Goal: Communication & Community: Answer question/provide support

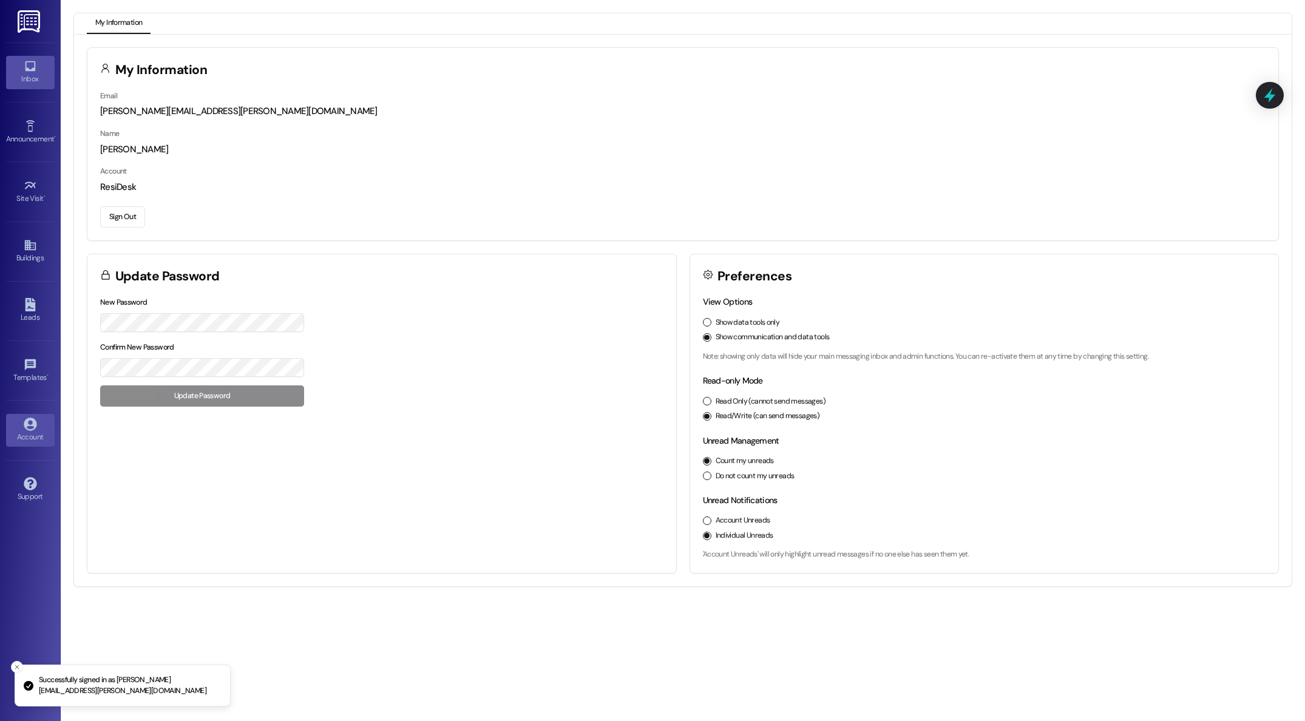
click at [31, 70] on icon at bounding box center [30, 66] width 10 height 10
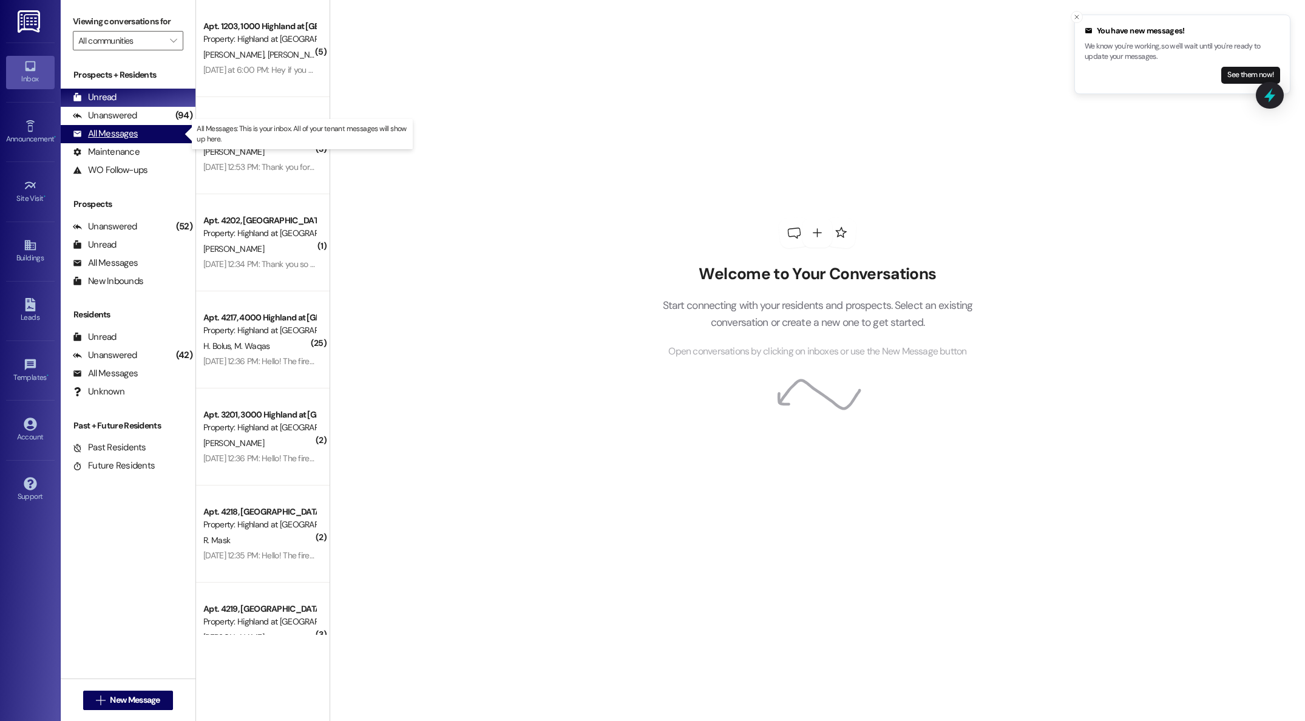
click at [118, 134] on div "All Messages" at bounding box center [105, 133] width 65 height 13
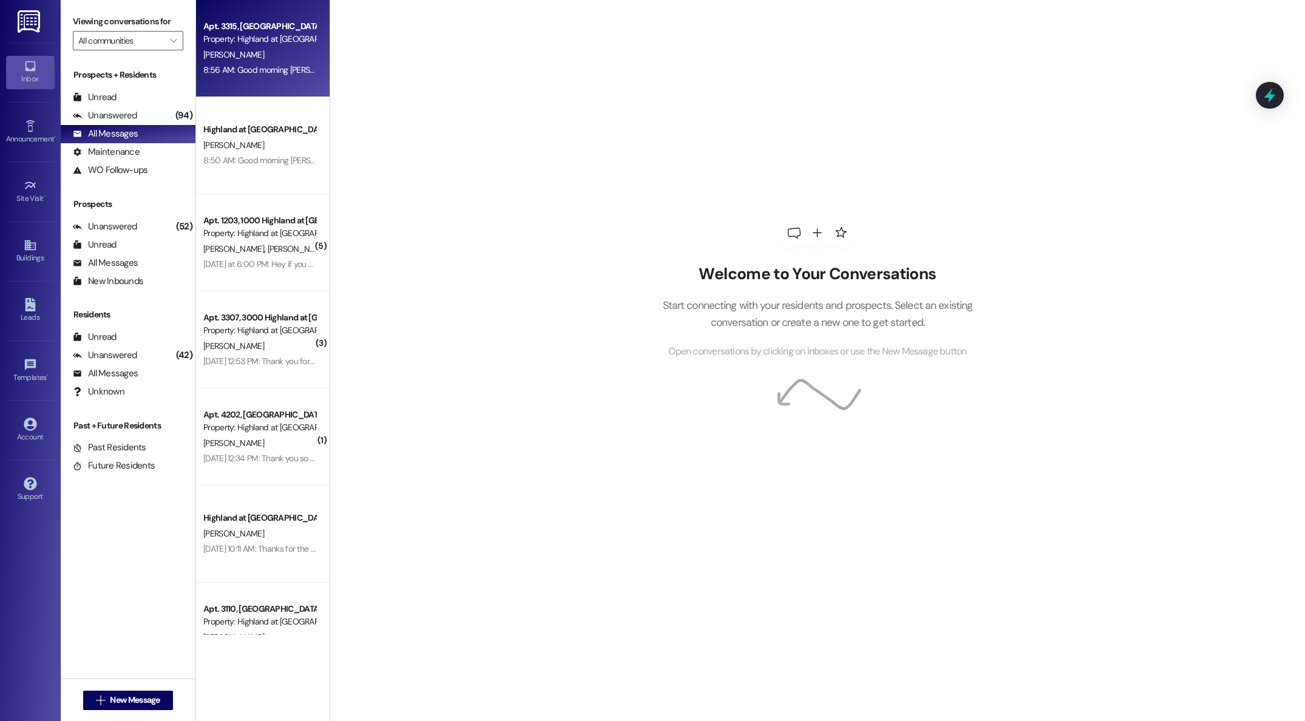
click at [250, 61] on div "[PERSON_NAME]" at bounding box center [259, 54] width 115 height 15
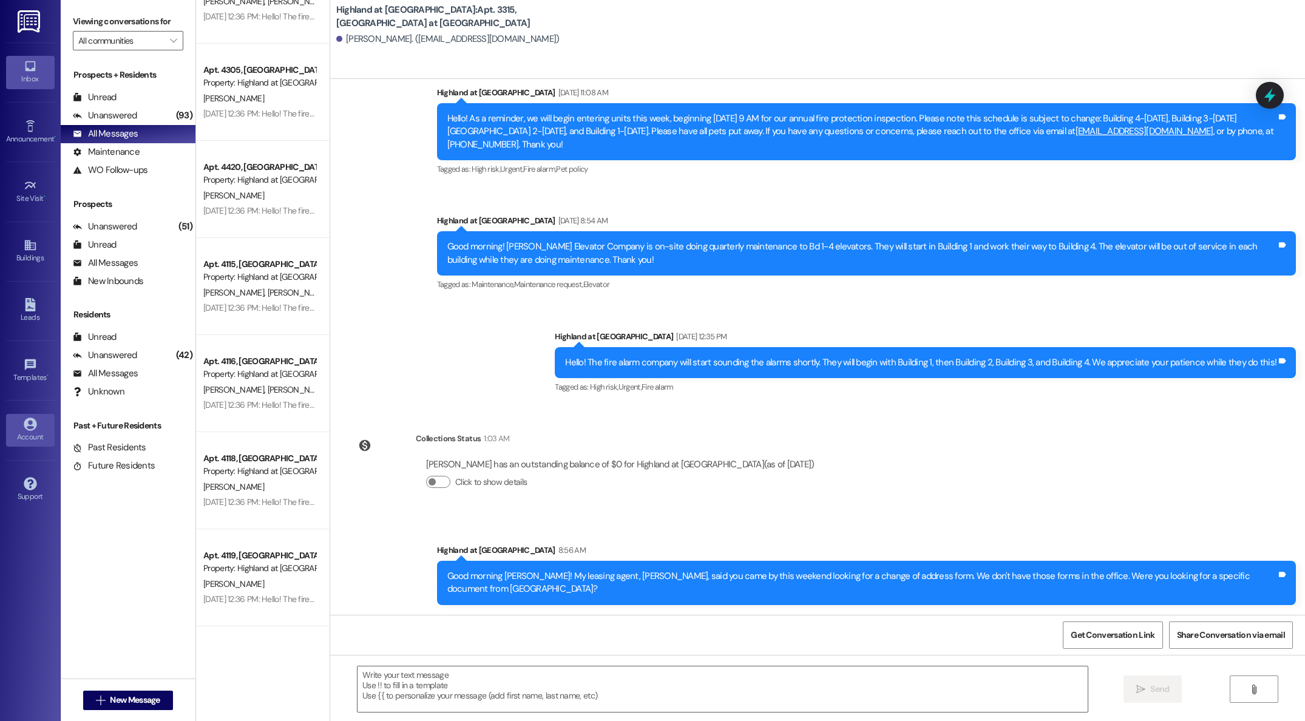
scroll to position [1414, 0]
click at [103, 466] on div "Future Residents" at bounding box center [114, 466] width 82 height 13
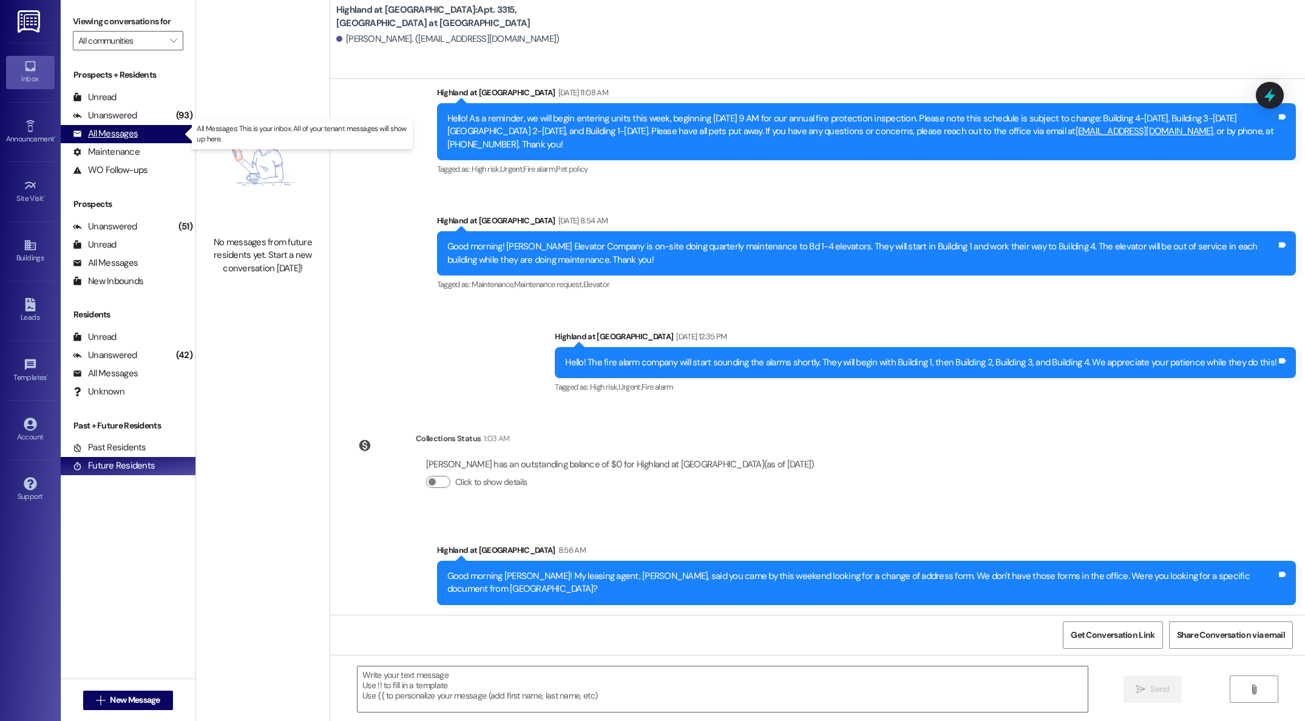
click at [106, 134] on div "All Messages" at bounding box center [105, 133] width 65 height 13
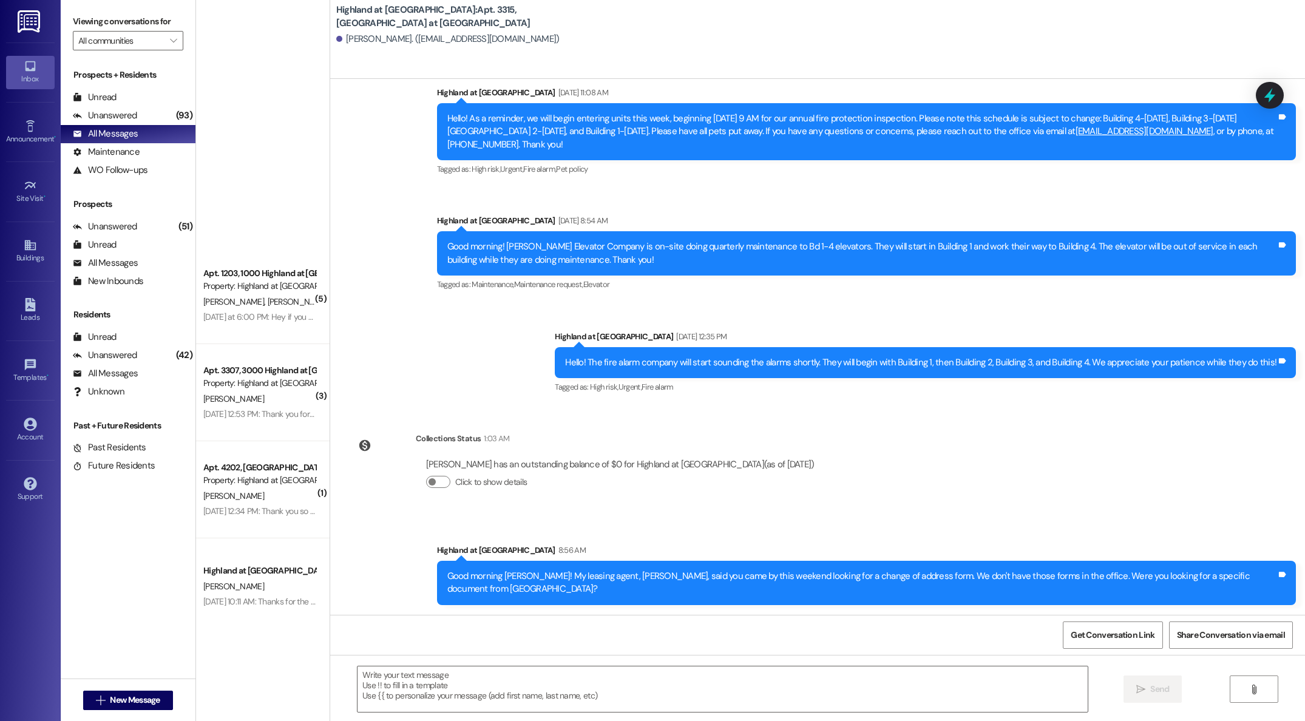
scroll to position [0, 0]
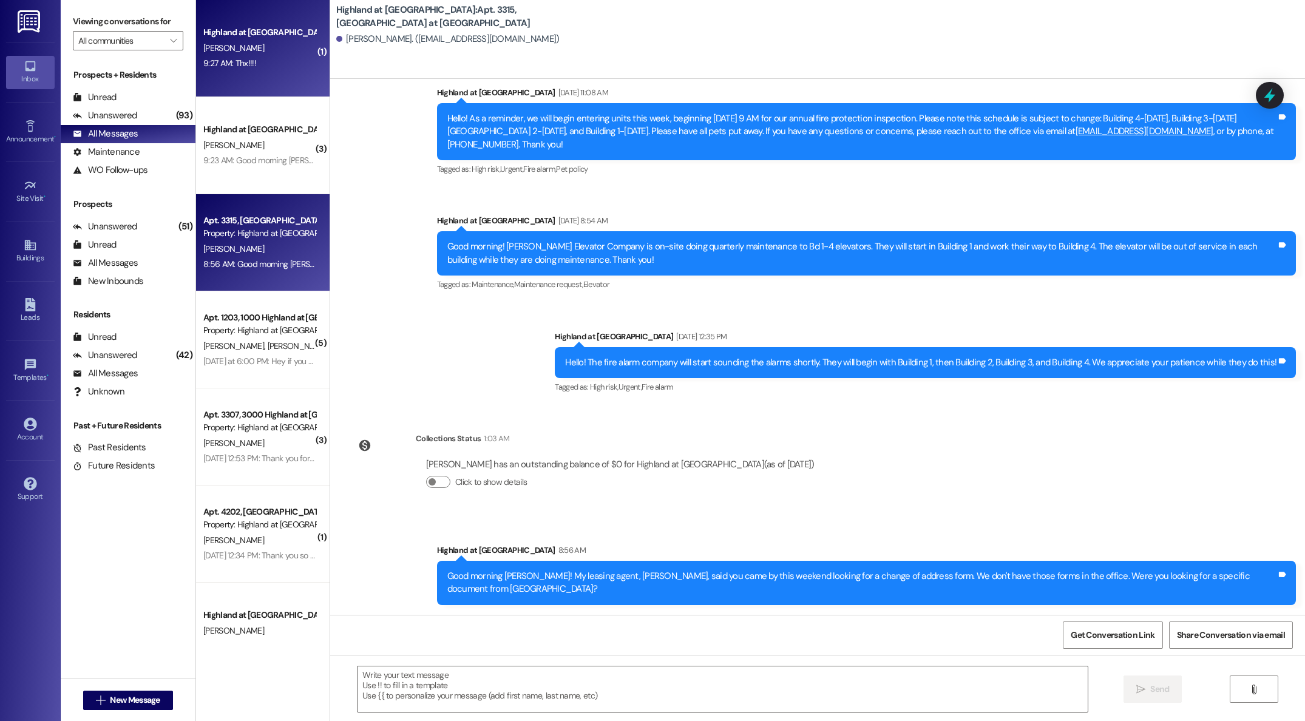
click at [233, 74] on div "Highland at [GEOGRAPHIC_DATA] [PERSON_NAME] 9:27 AM: Thx!!!! 9:27 AM: Thx!!!!" at bounding box center [263, 48] width 134 height 97
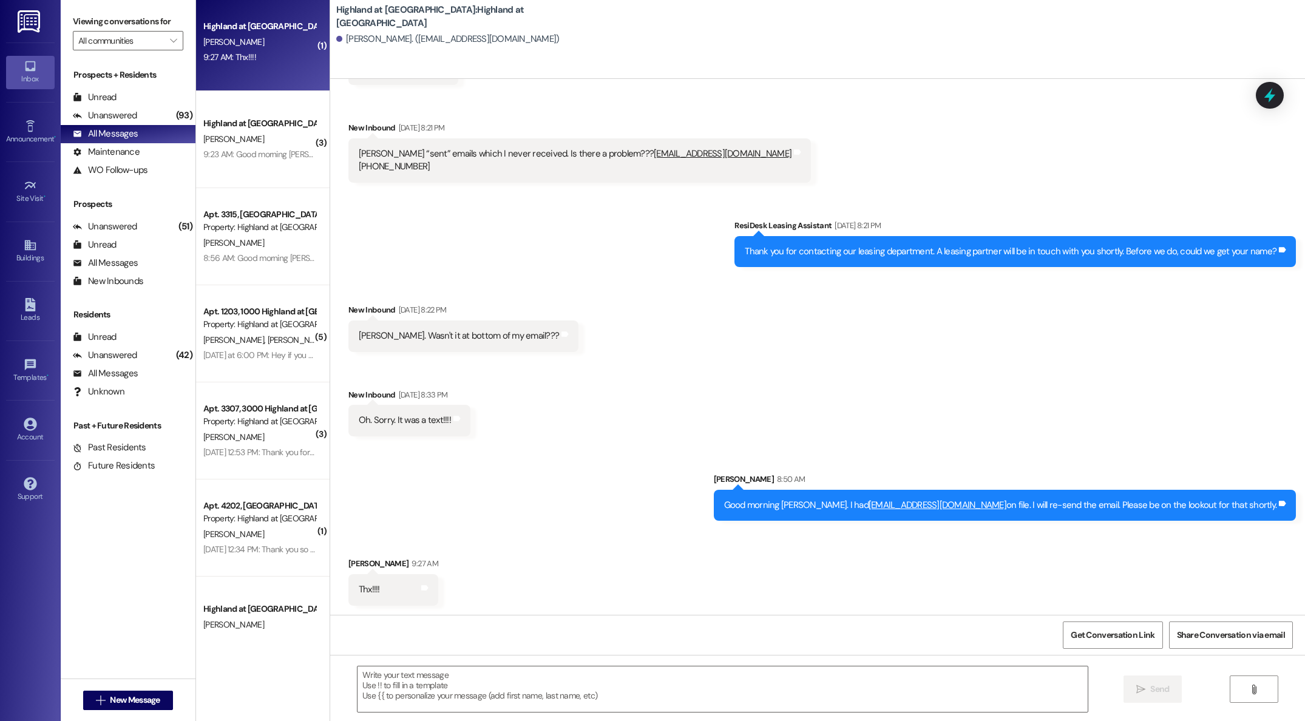
scroll to position [7, 0]
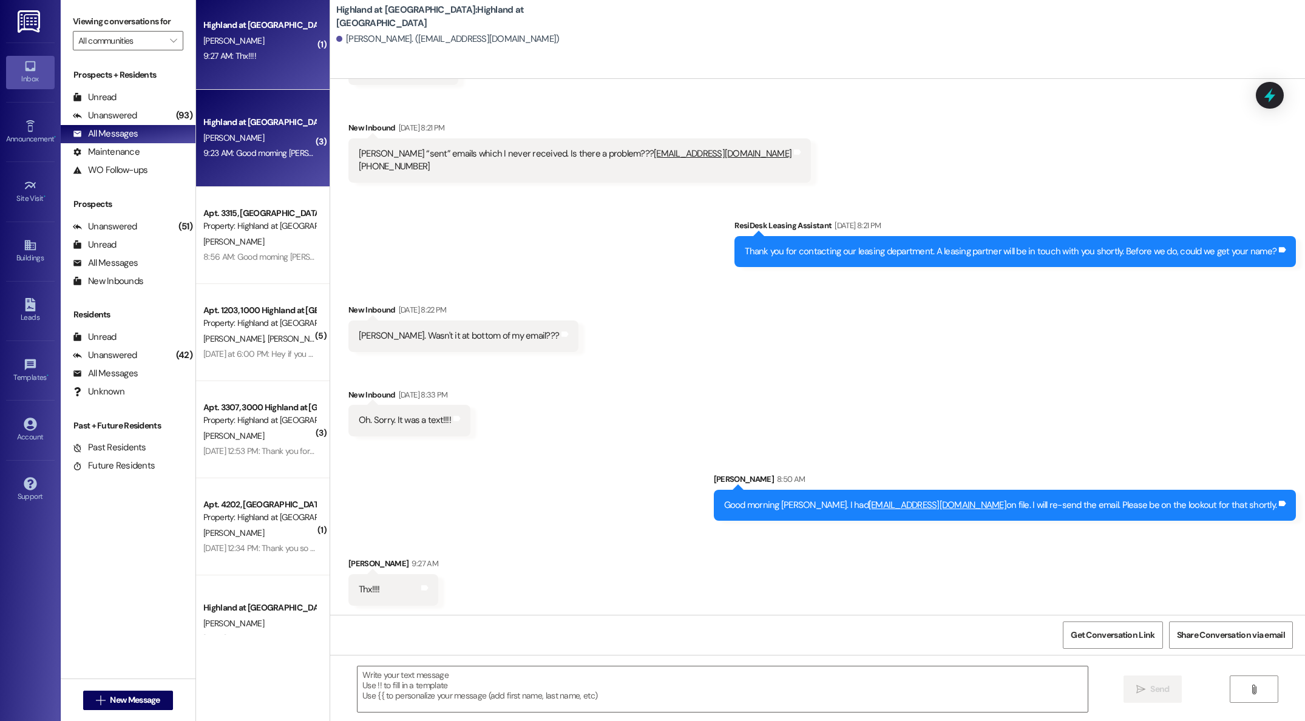
click at [239, 135] on div "[PERSON_NAME]" at bounding box center [259, 138] width 115 height 15
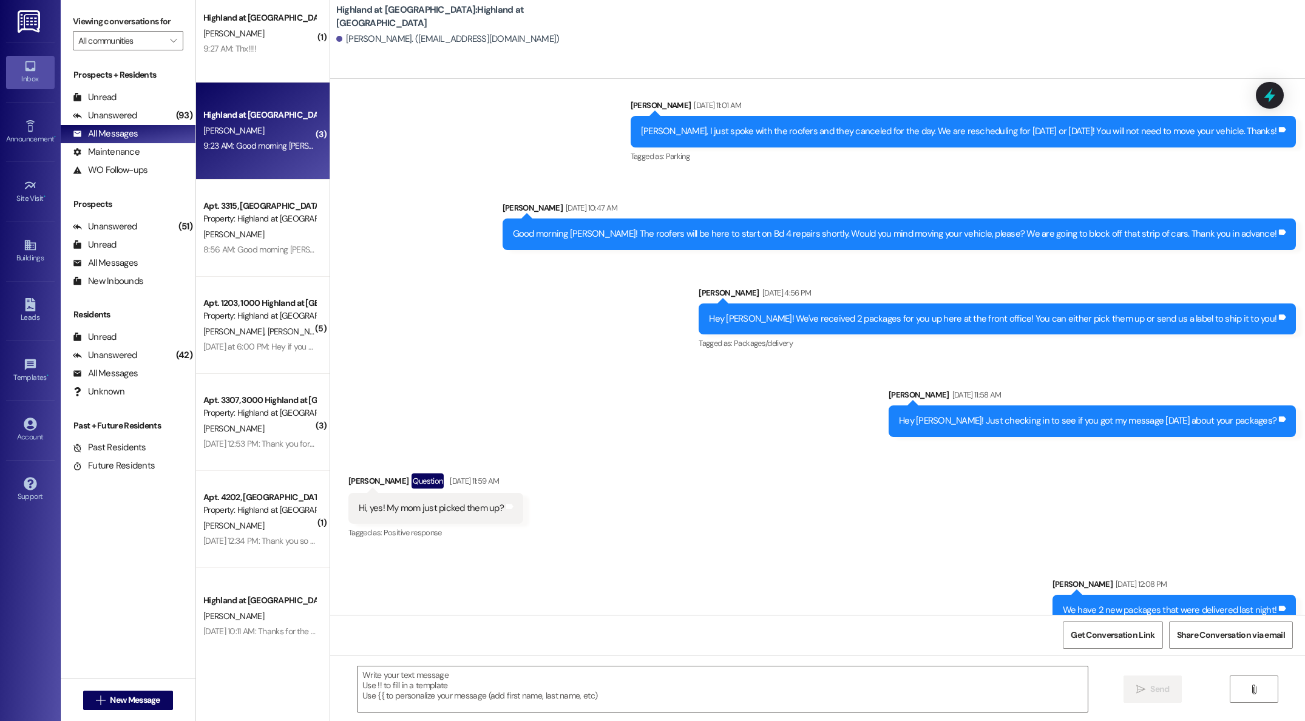
scroll to position [1265, 0]
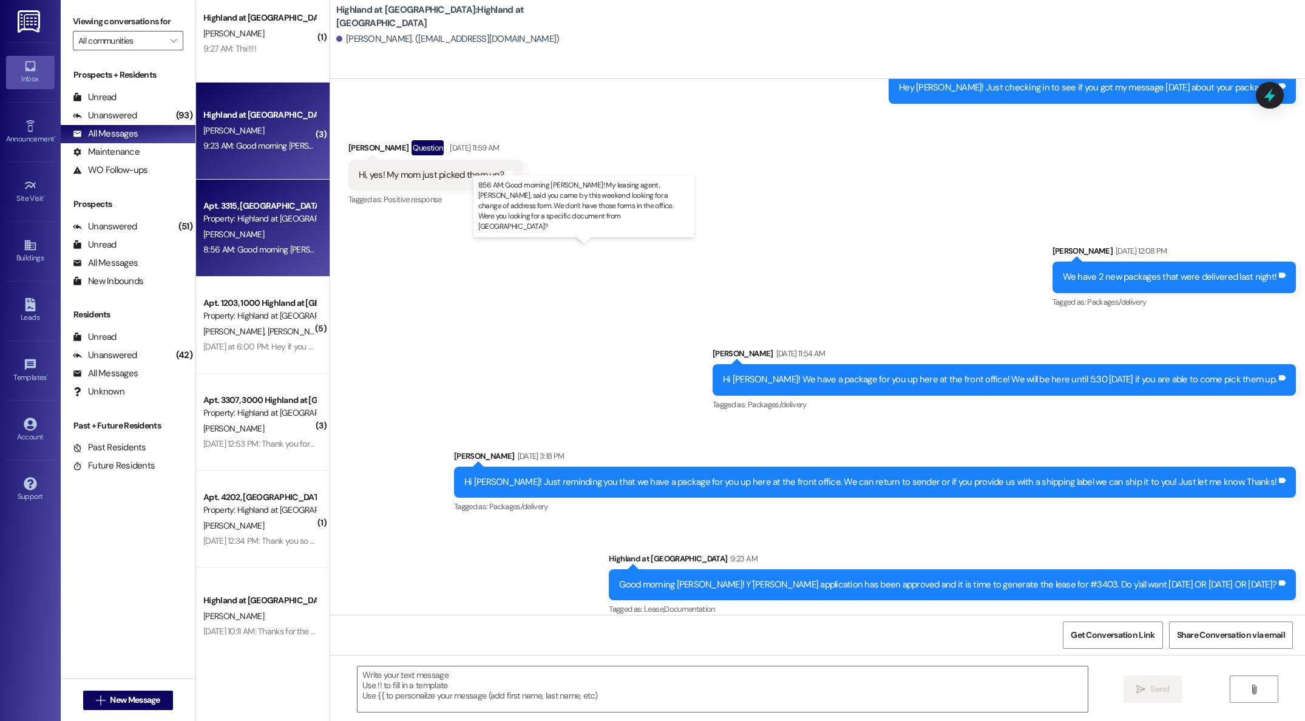
click at [242, 244] on div "8:56 AM: Good morning [PERSON_NAME]! My leasing agent, [PERSON_NAME], said you …" at bounding box center [660, 249] width 914 height 11
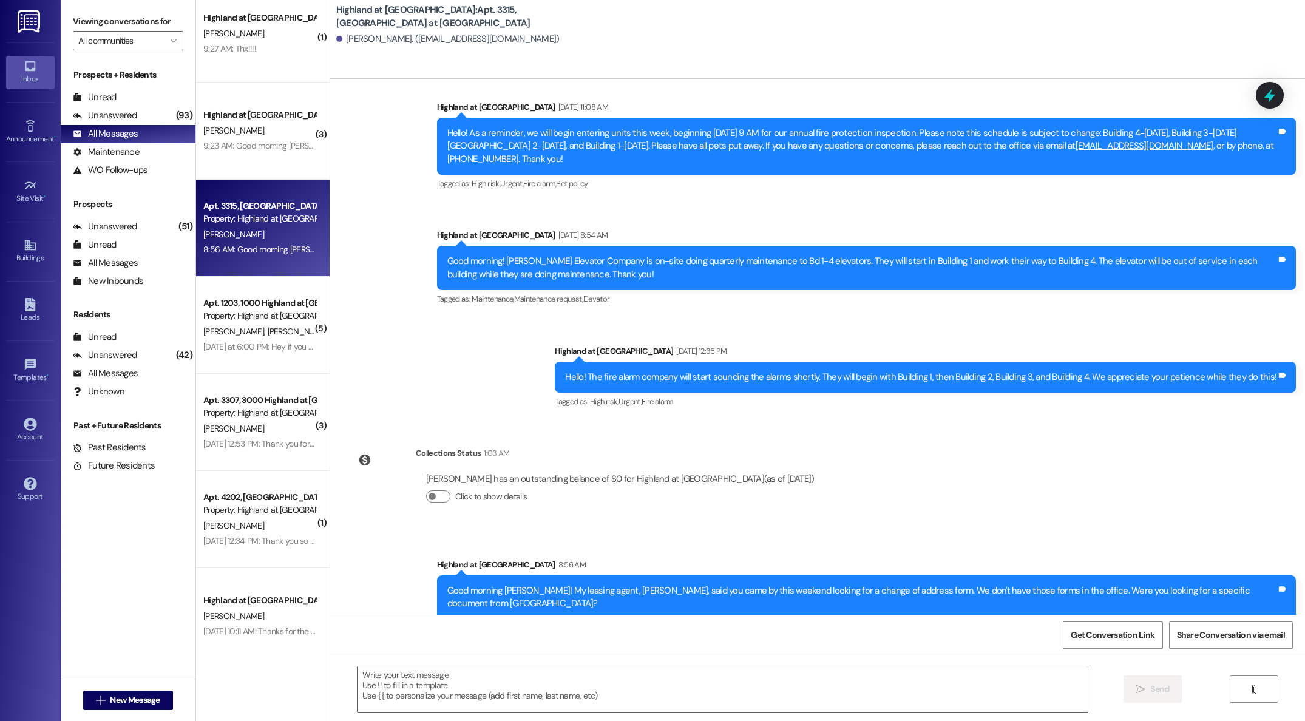
scroll to position [4874, 0]
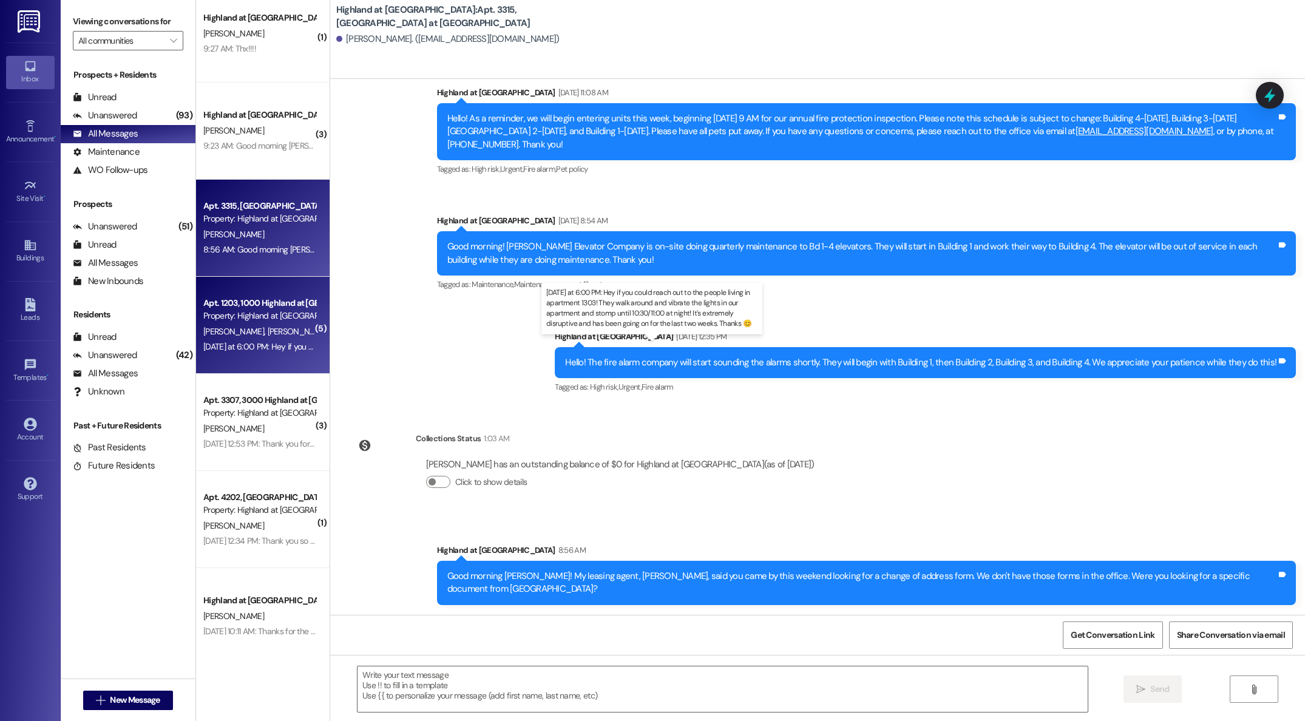
click at [211, 342] on div "[DATE] at 6:00 PM: Hey if you could reach out to the people living in apartment…" at bounding box center [659, 346] width 912 height 11
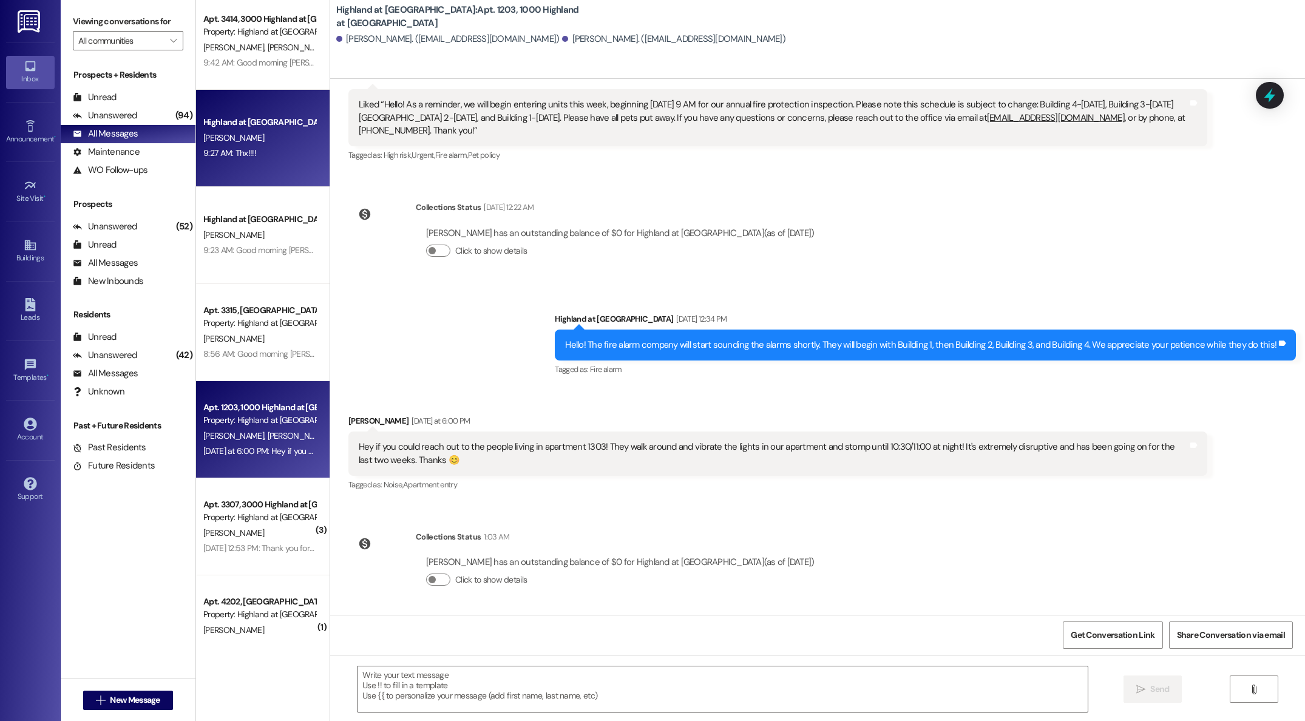
scroll to position [0, 0]
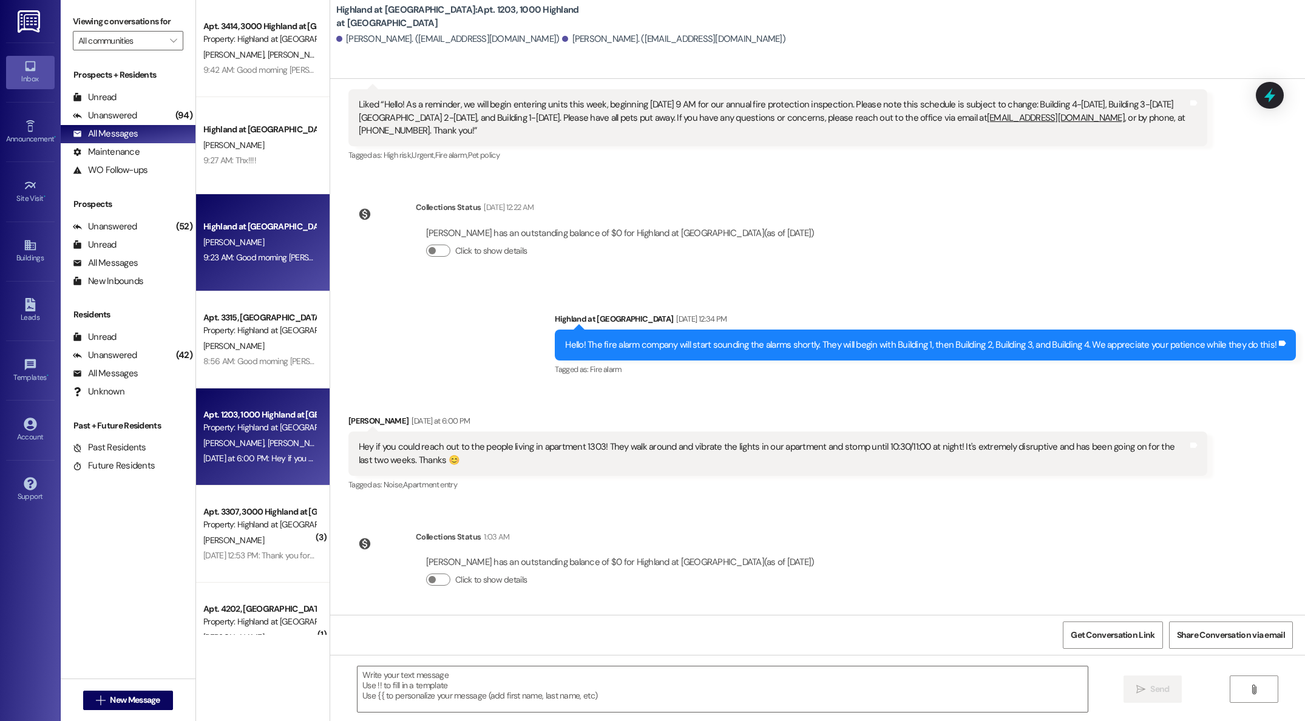
click at [257, 250] on div "9:23 AM: Good morning [PERSON_NAME]! Y'[PERSON_NAME] application has been appro…" at bounding box center [259, 257] width 115 height 15
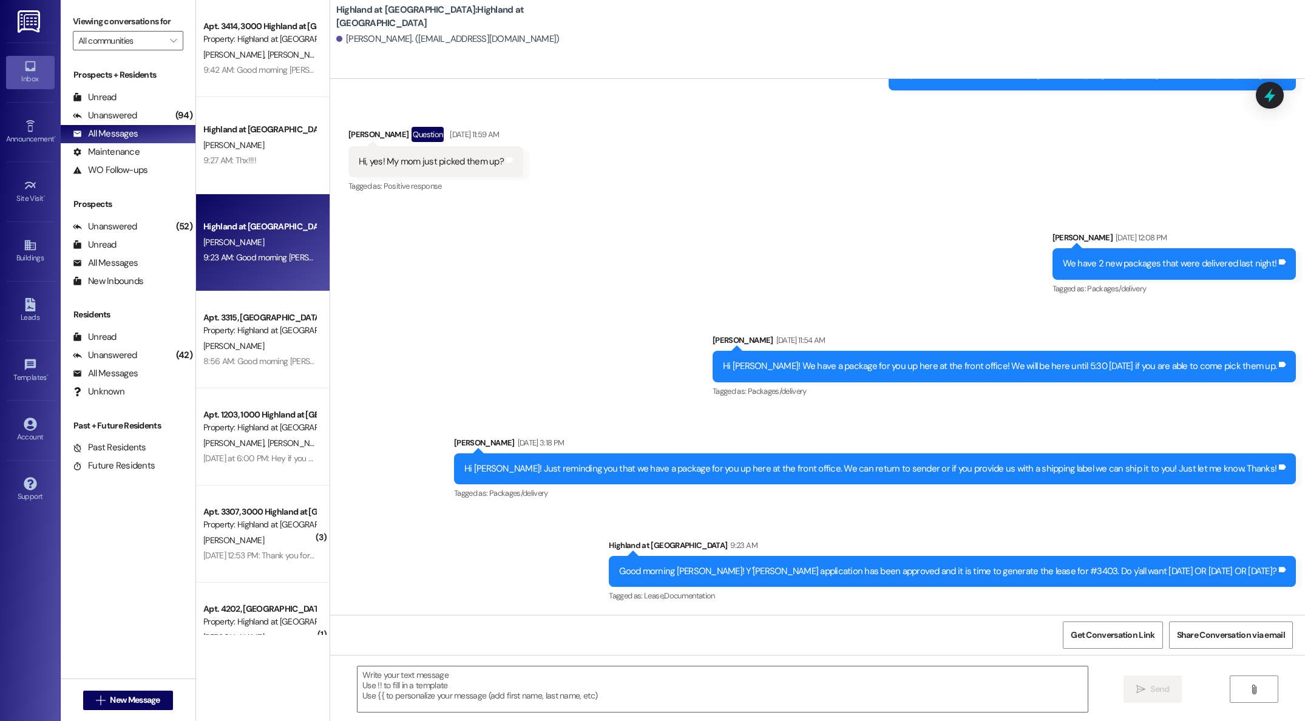
scroll to position [1265, 0]
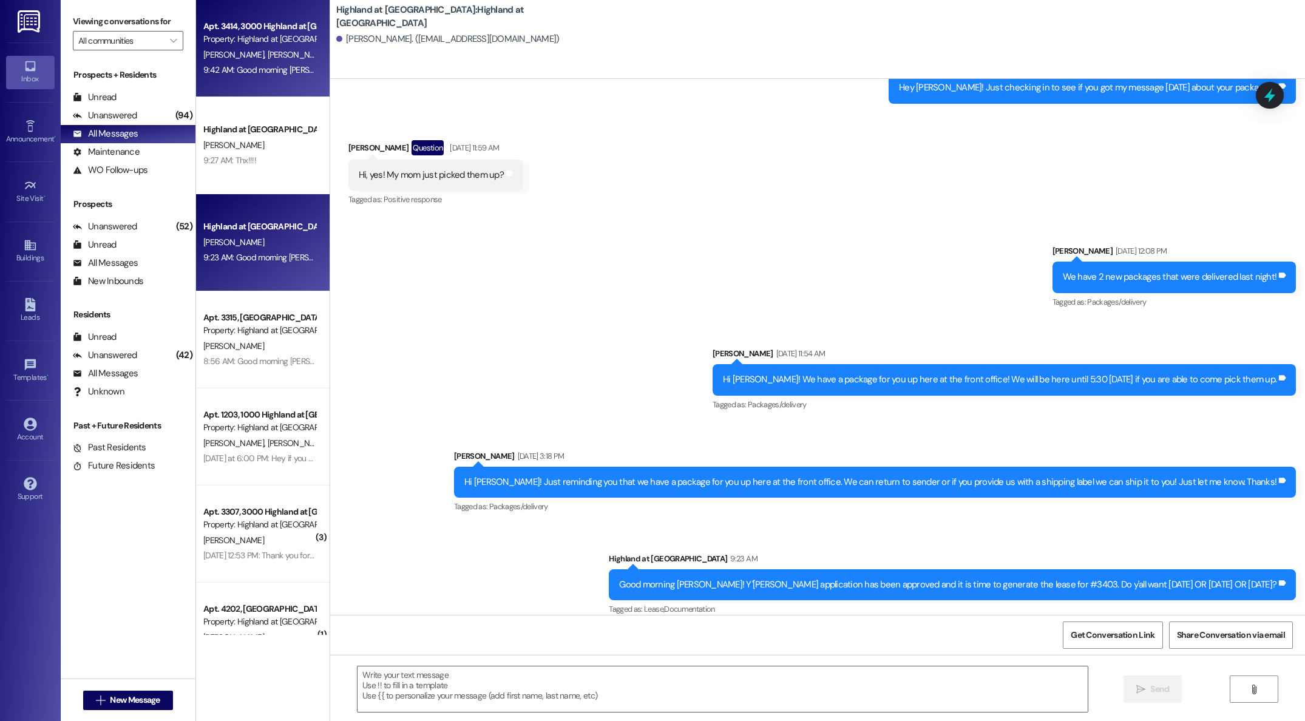
click at [281, 47] on div "[PERSON_NAME] [PERSON_NAME]" at bounding box center [259, 54] width 115 height 15
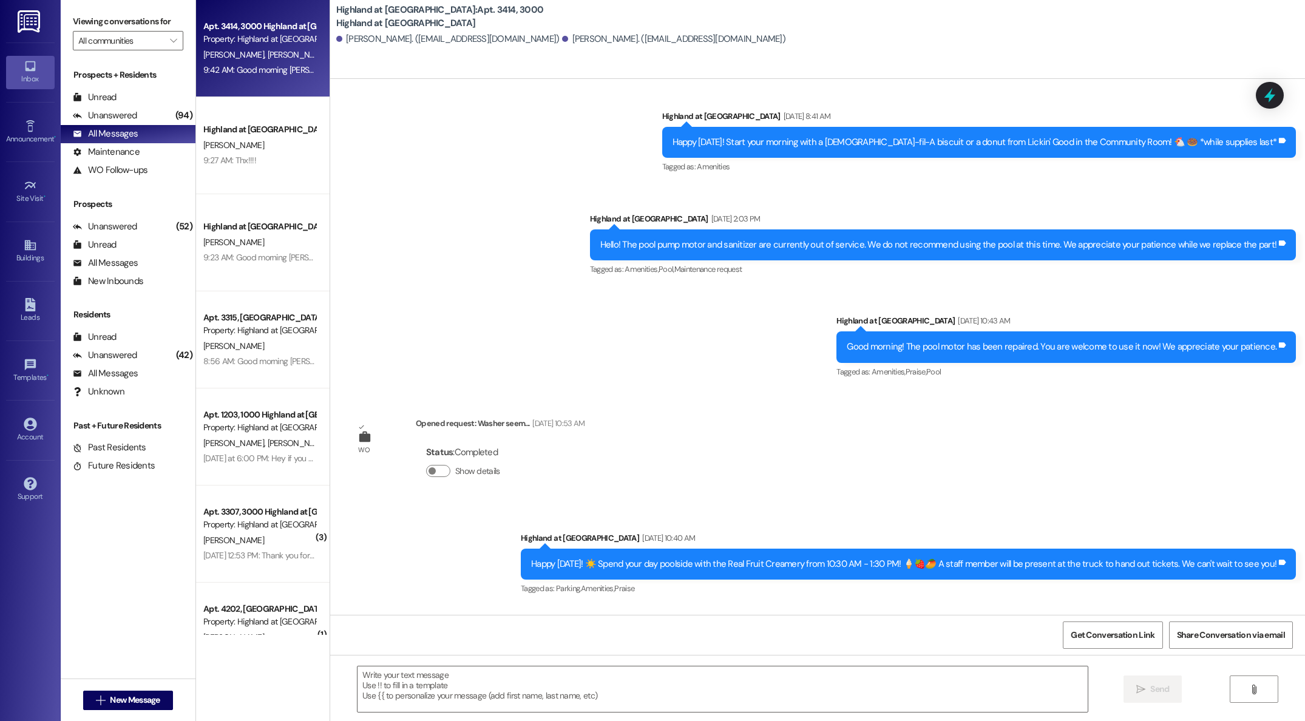
scroll to position [23501, 0]
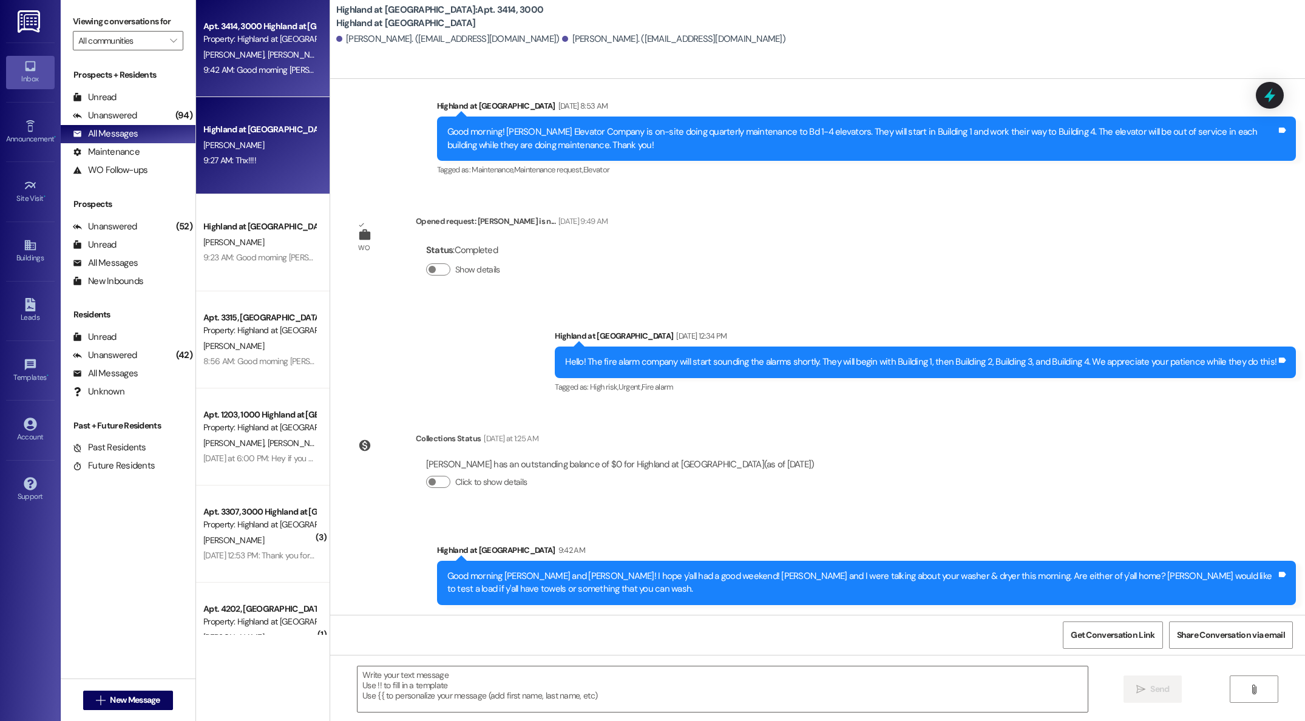
click at [270, 149] on div "[PERSON_NAME]" at bounding box center [259, 145] width 115 height 15
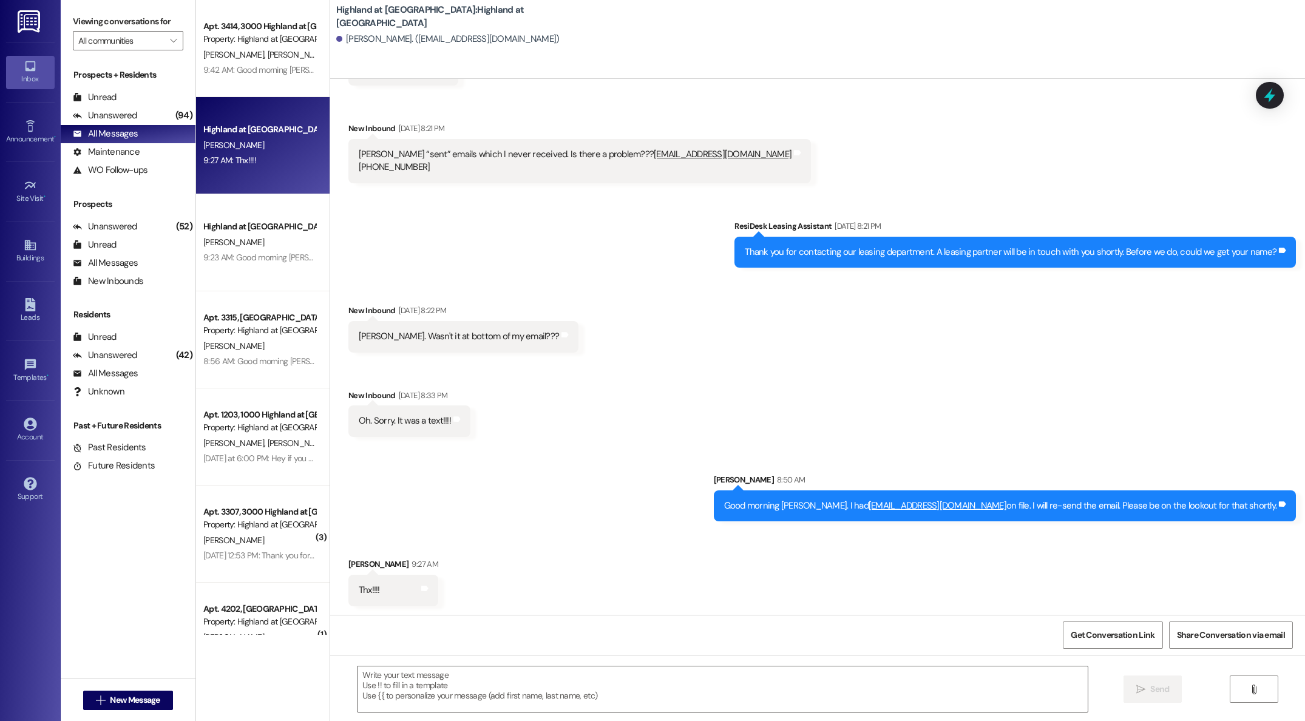
scroll to position [177, 0]
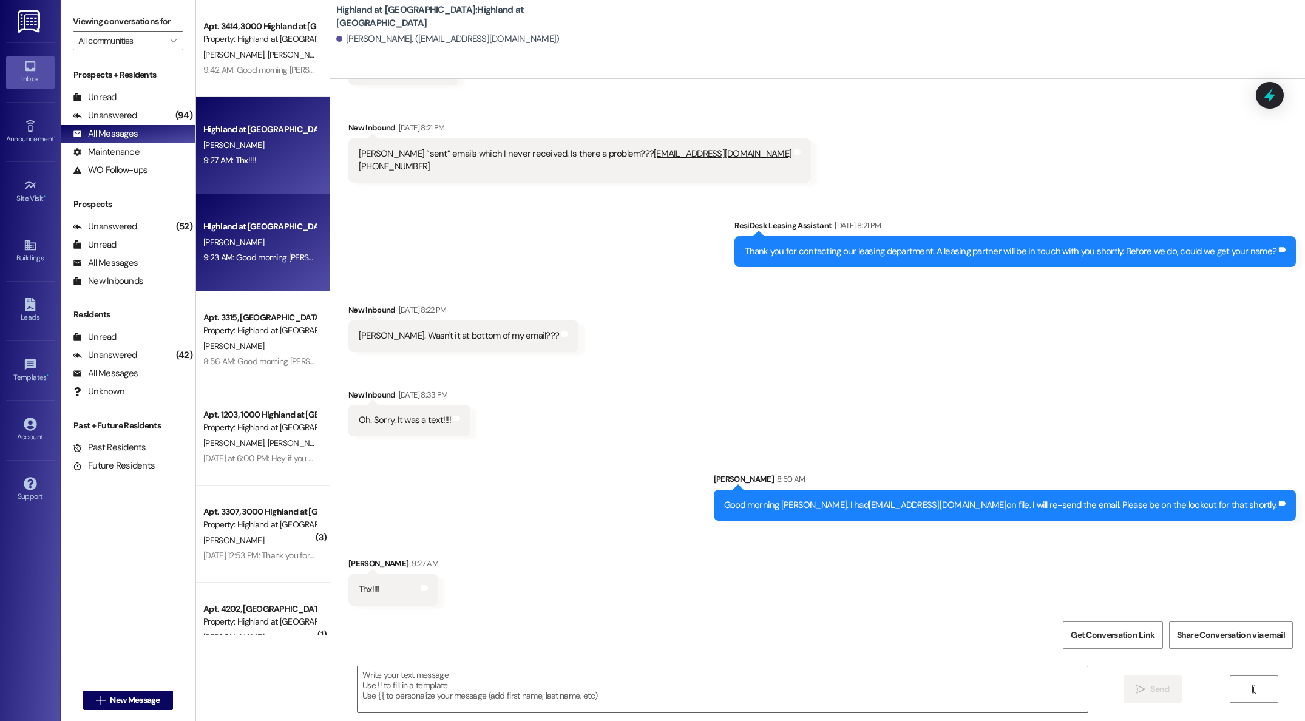
click at [223, 237] on div "[PERSON_NAME]" at bounding box center [259, 242] width 115 height 15
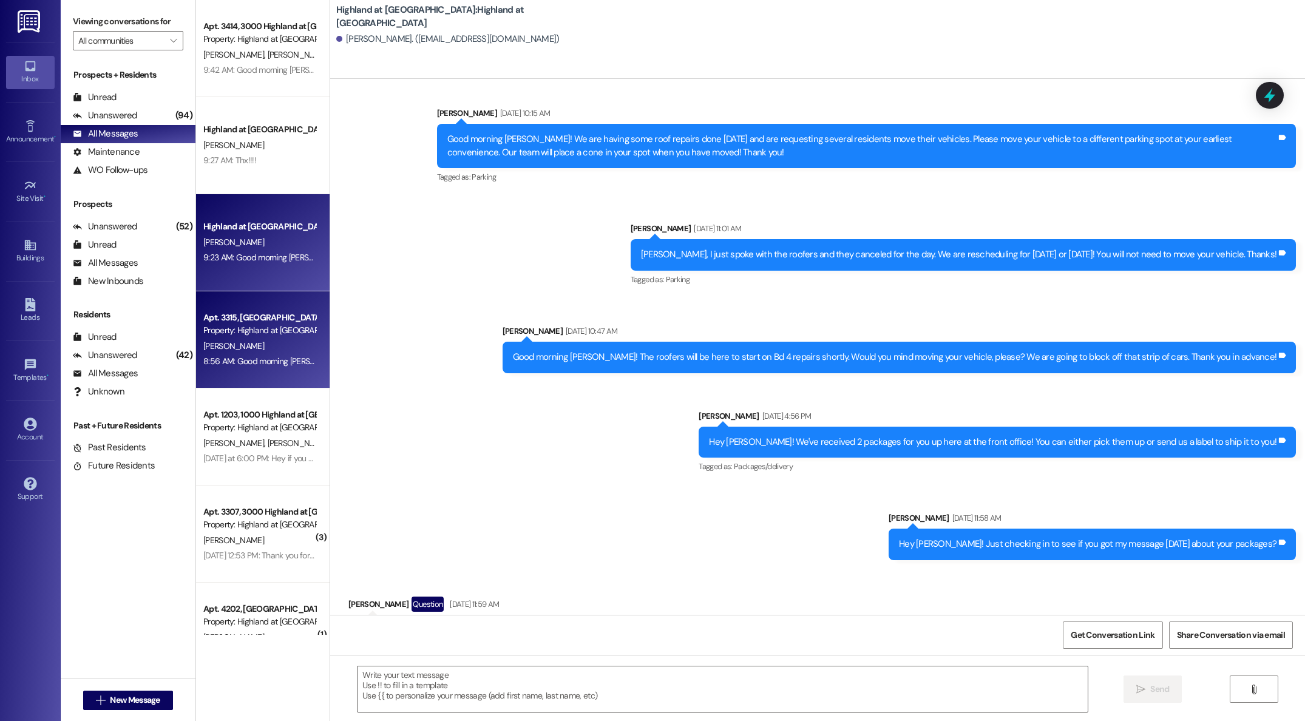
click at [240, 348] on div "[PERSON_NAME]" at bounding box center [259, 346] width 115 height 15
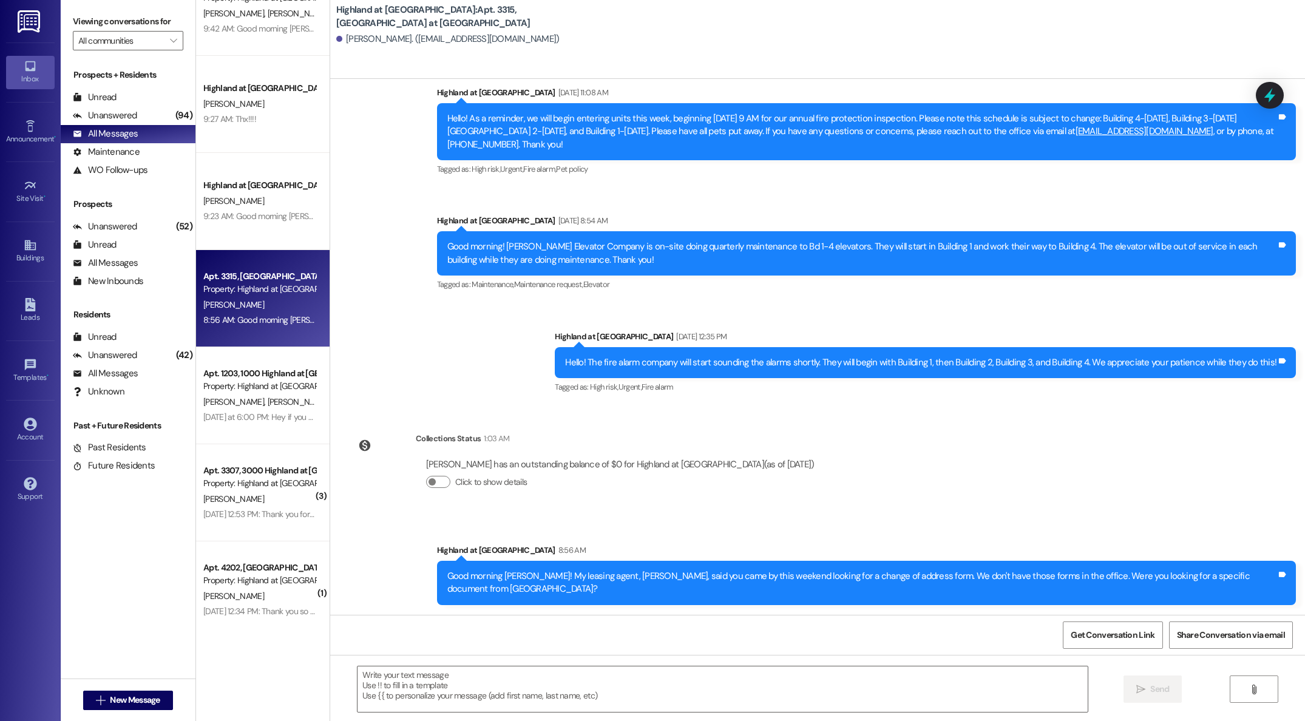
scroll to position [47, 0]
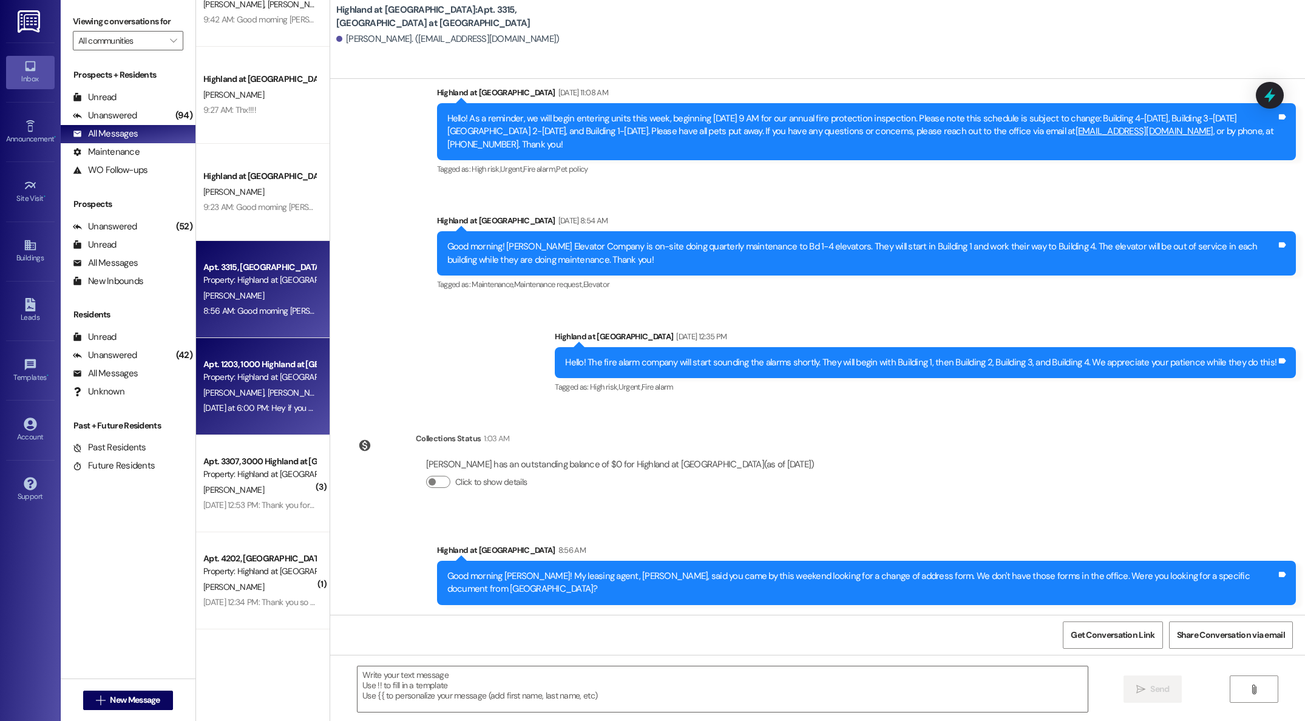
click at [252, 404] on div "Apt. 3414, 3000 Highland at [GEOGRAPHIC_DATA] Property: [GEOGRAPHIC_DATA] at [G…" at bounding box center [263, 317] width 134 height 635
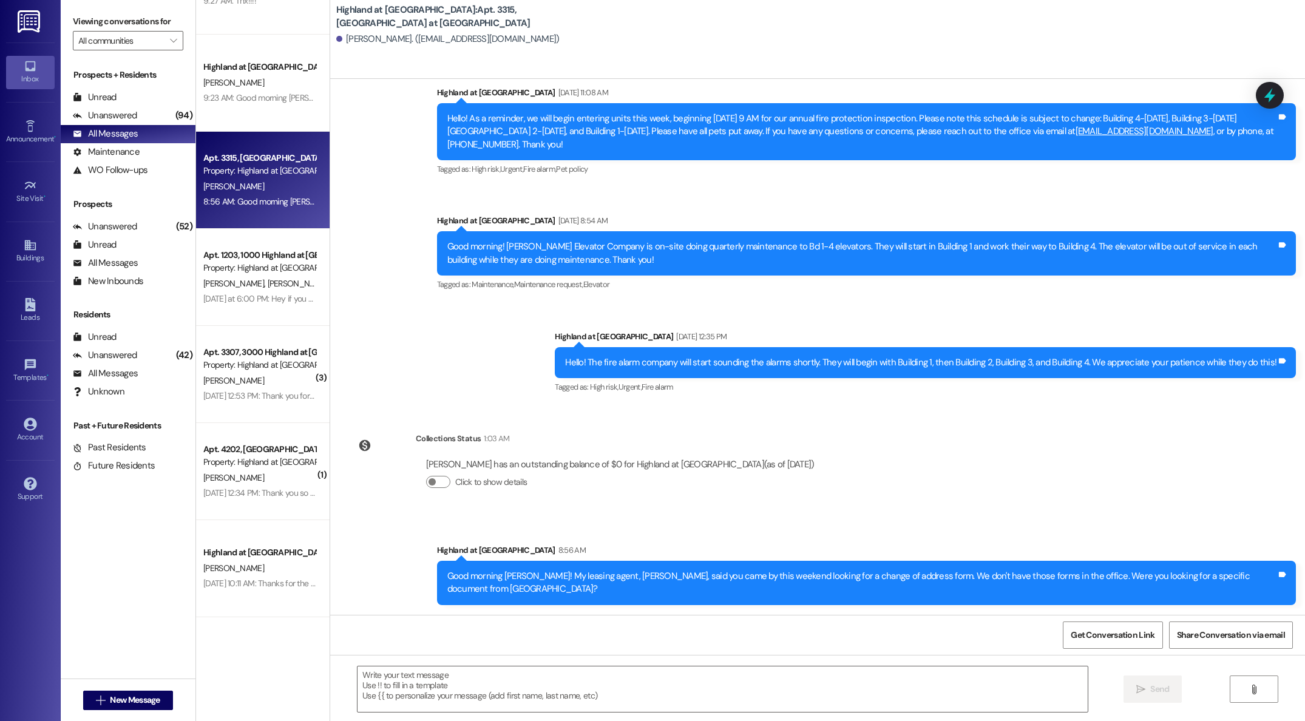
scroll to position [163, 0]
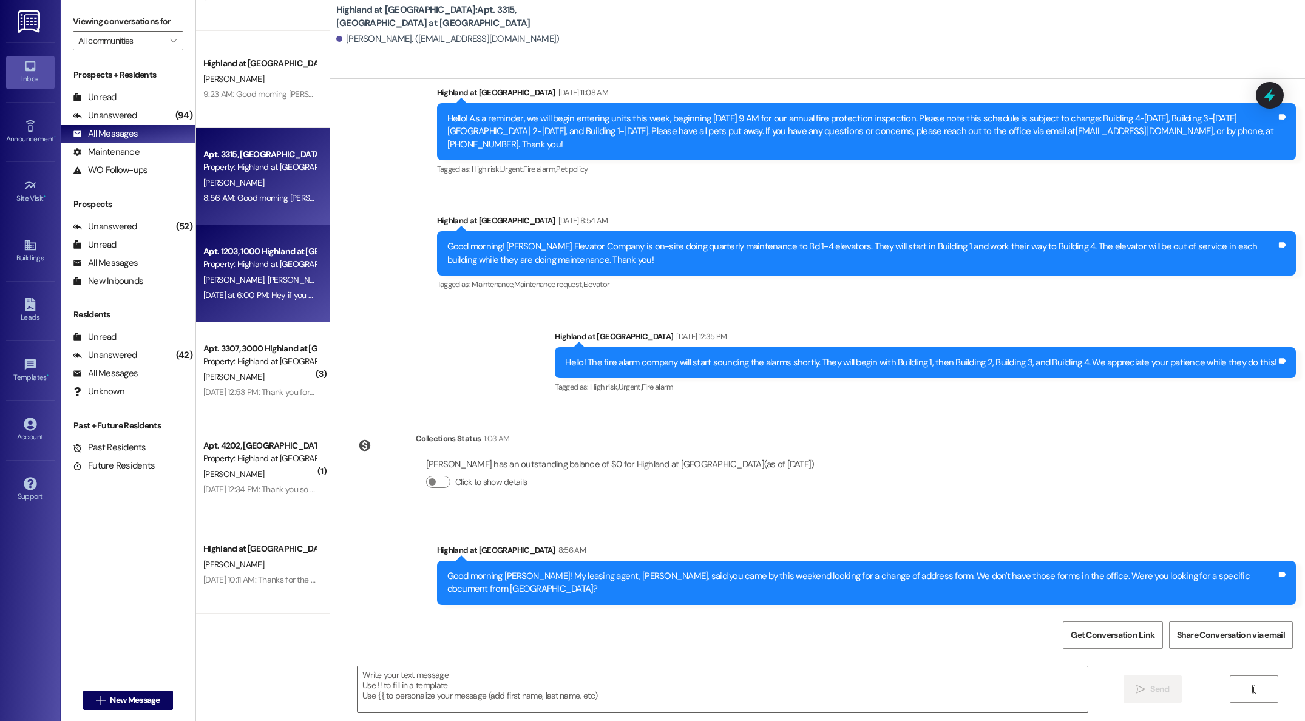
click at [267, 276] on span "[PERSON_NAME]" at bounding box center [297, 279] width 61 height 11
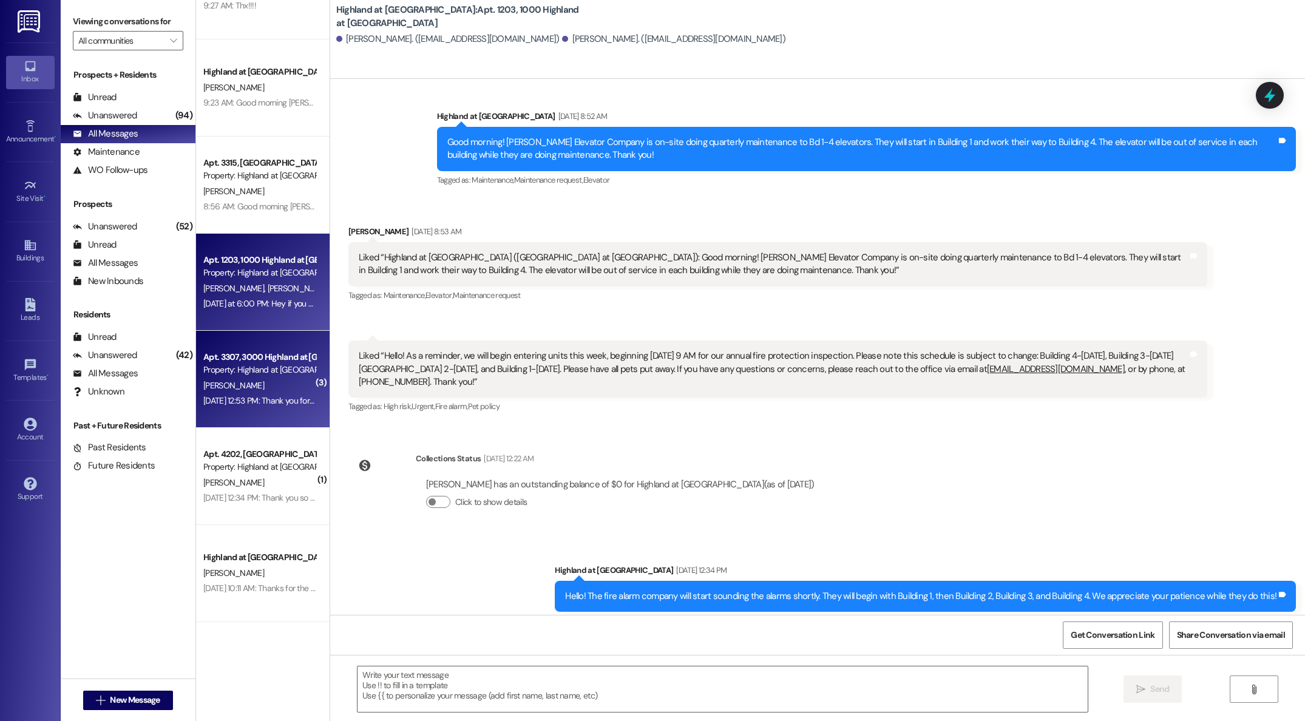
scroll to position [4145, 0]
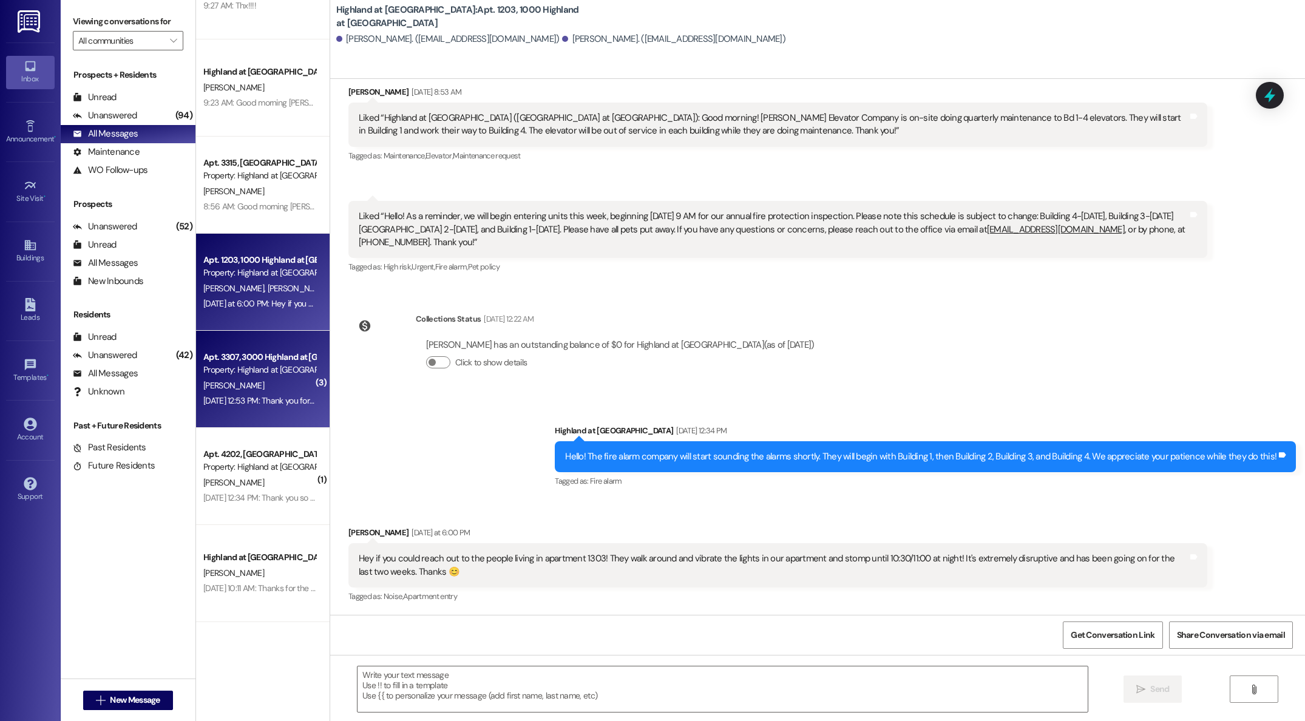
click at [261, 409] on div "Apt. 3307, 3000 Highland at [GEOGRAPHIC_DATA] Property: Highland at [GEOGRAPHIC…" at bounding box center [263, 379] width 134 height 97
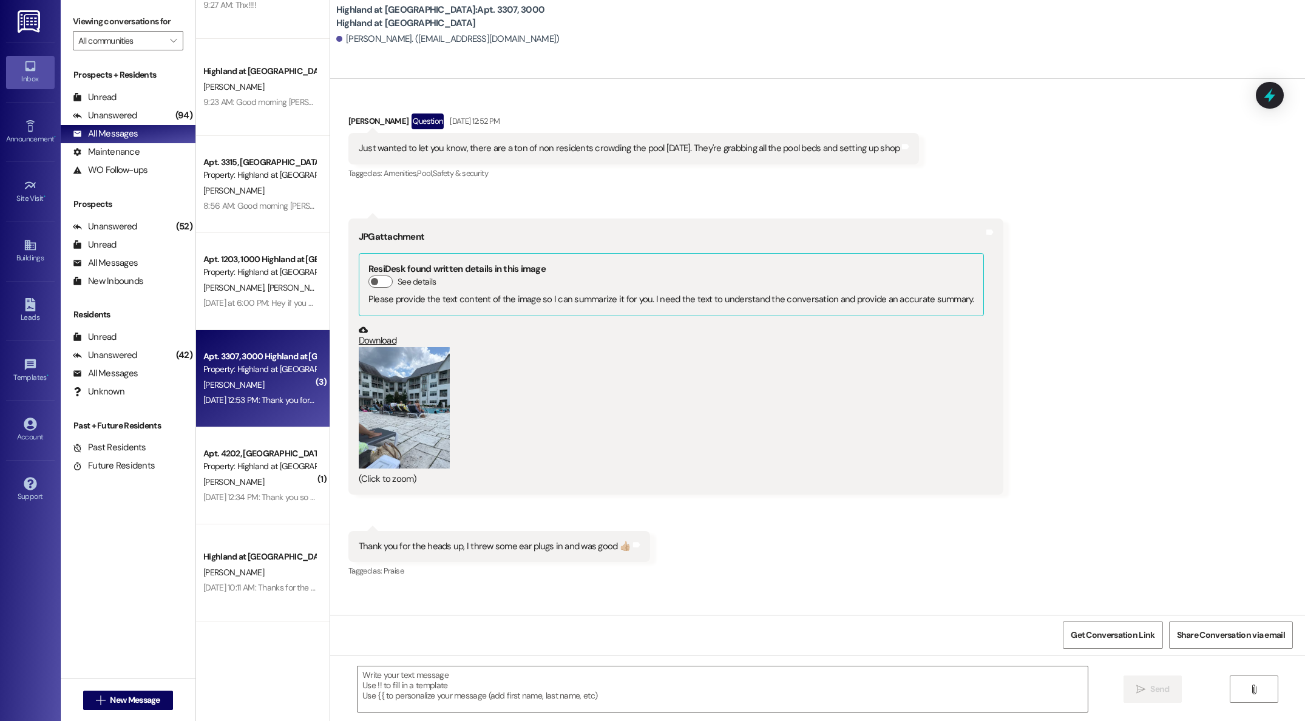
scroll to position [22753, 0]
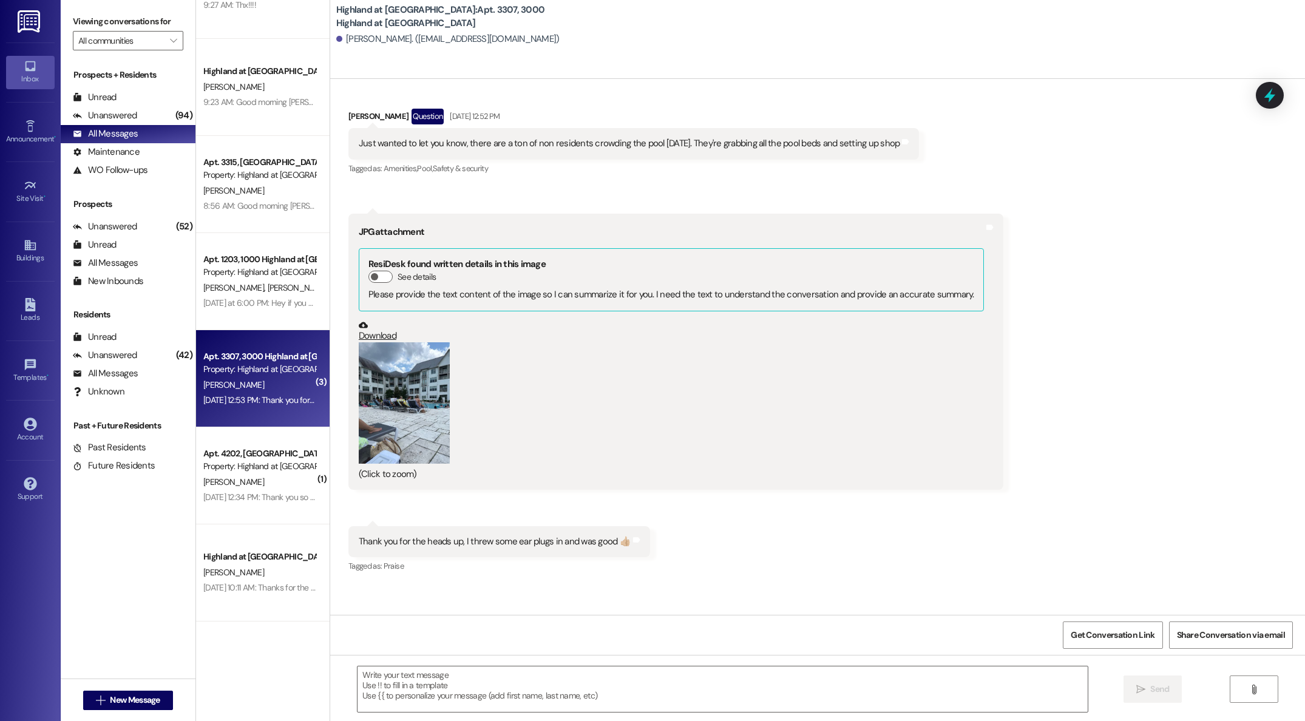
click at [363, 407] on button "Zoom image" at bounding box center [404, 402] width 91 height 121
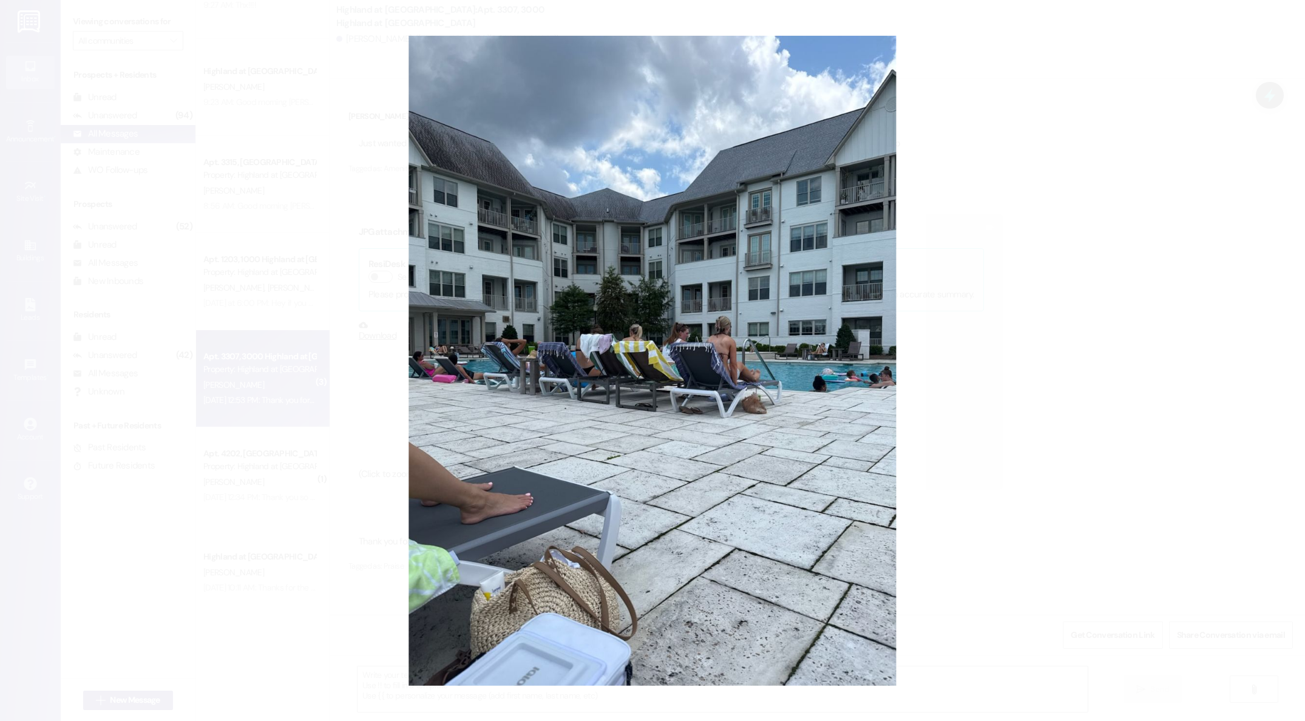
click at [596, 437] on button "Unzoom image" at bounding box center [652, 360] width 1305 height 721
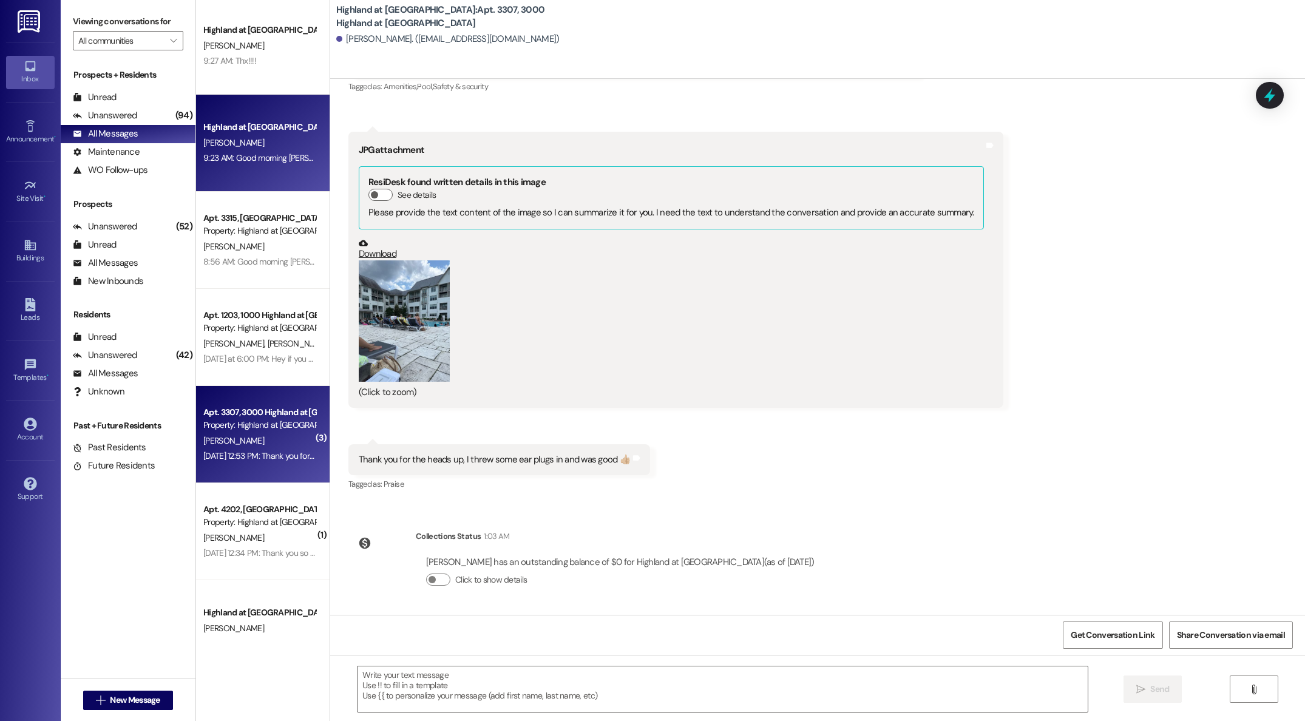
scroll to position [0, 0]
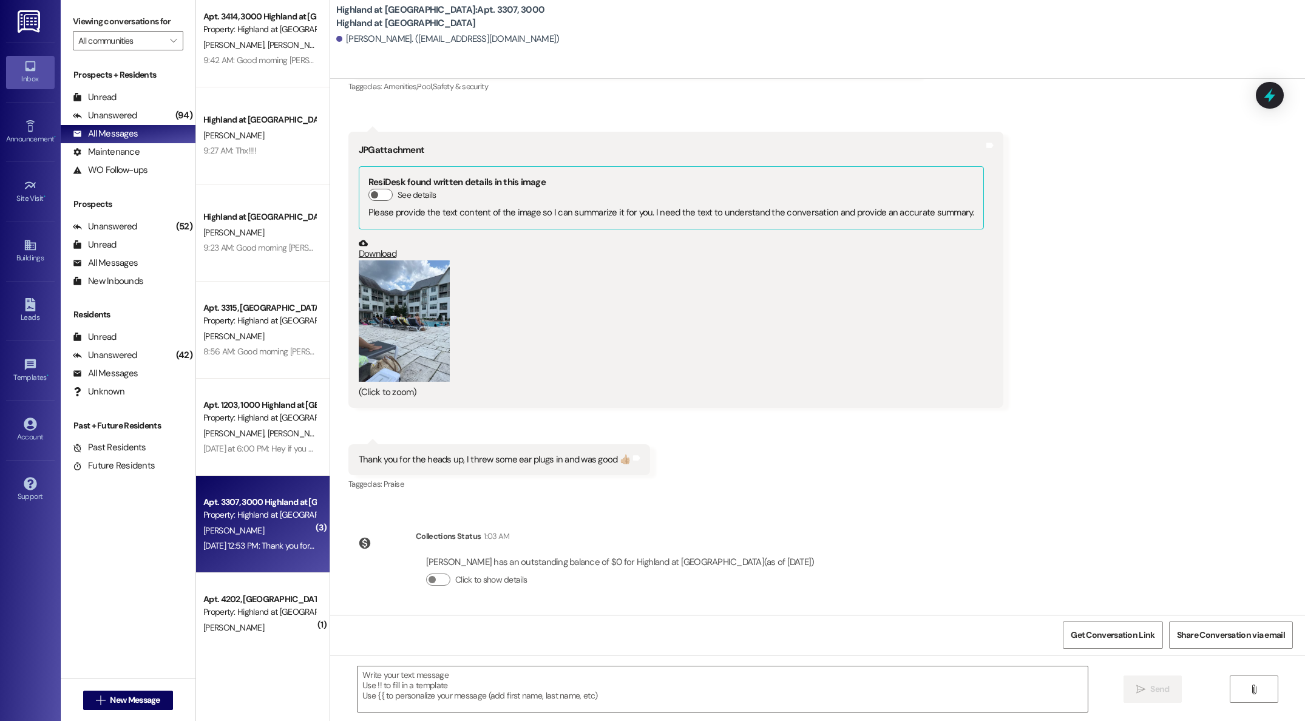
click at [225, 42] on div "Apt. 3414, 3000 Highland at [GEOGRAPHIC_DATA] Property: [GEOGRAPHIC_DATA] at [G…" at bounding box center [263, 317] width 134 height 635
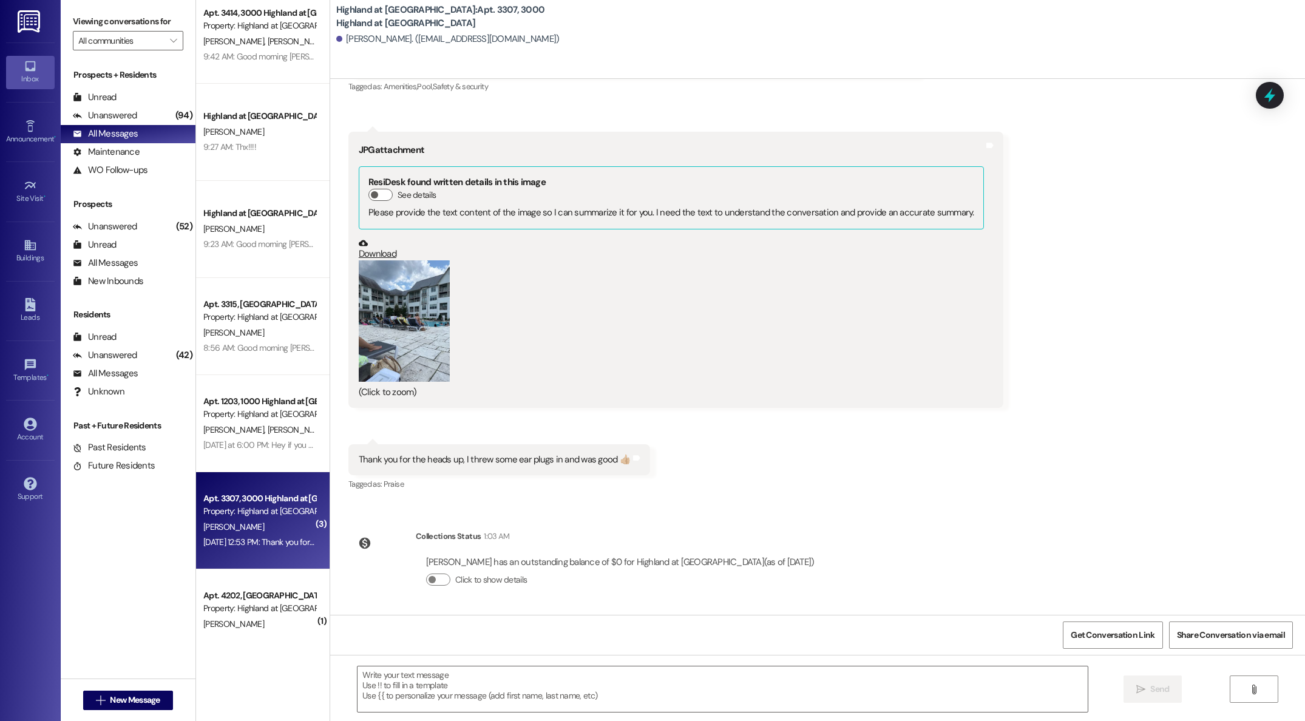
scroll to position [15, 0]
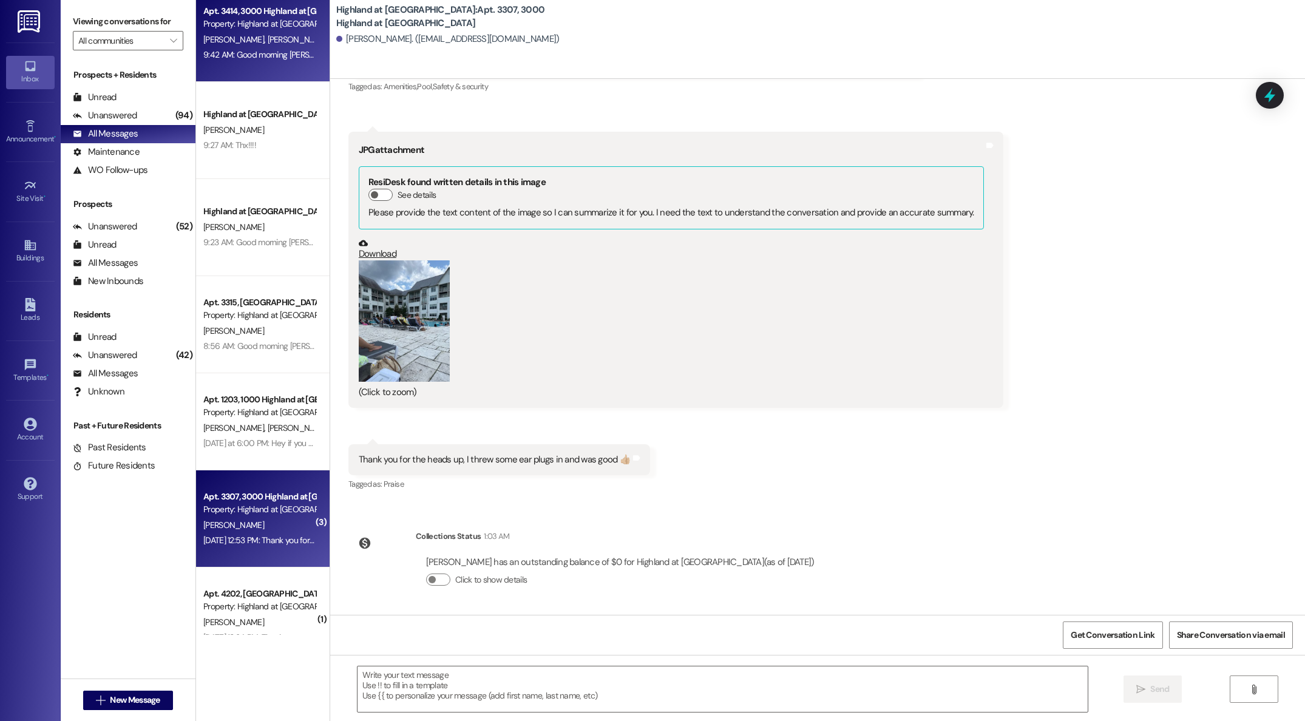
click at [231, 61] on div "9:42 AM: Good morning [PERSON_NAME] and [PERSON_NAME]! I hope y'all had a good …" at bounding box center [259, 54] width 115 height 15
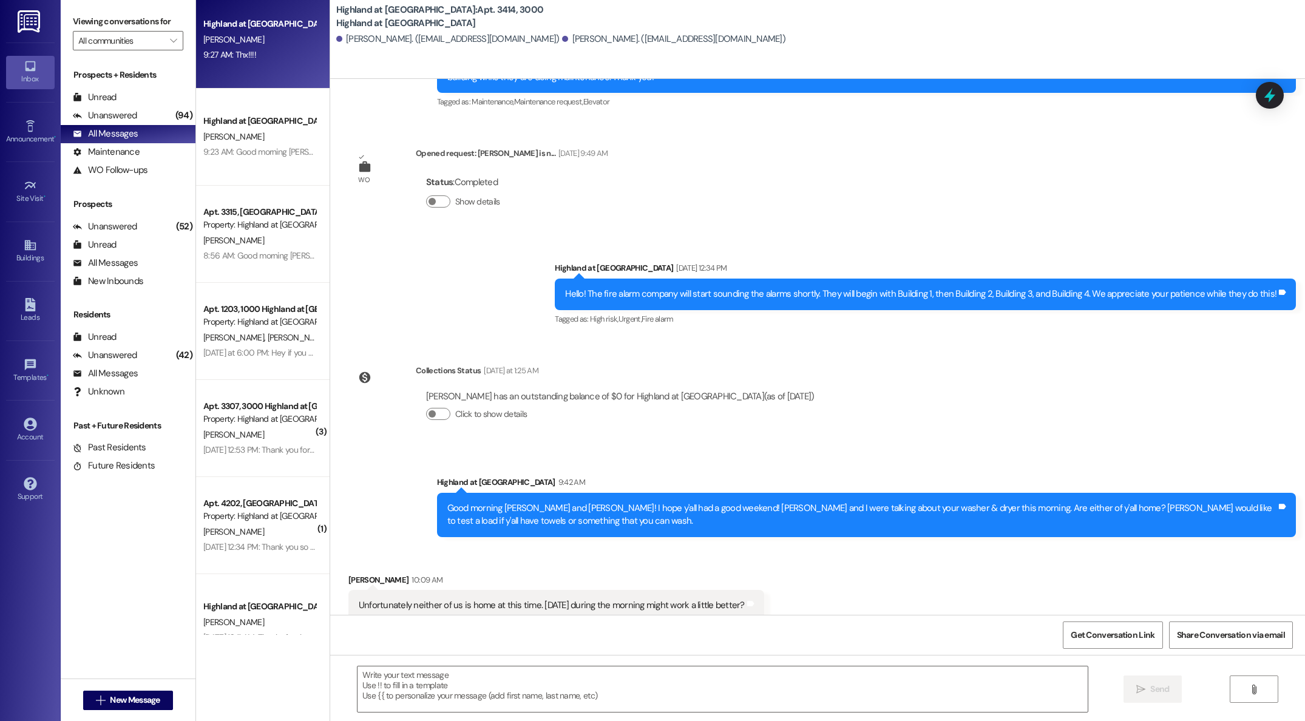
scroll to position [0, 0]
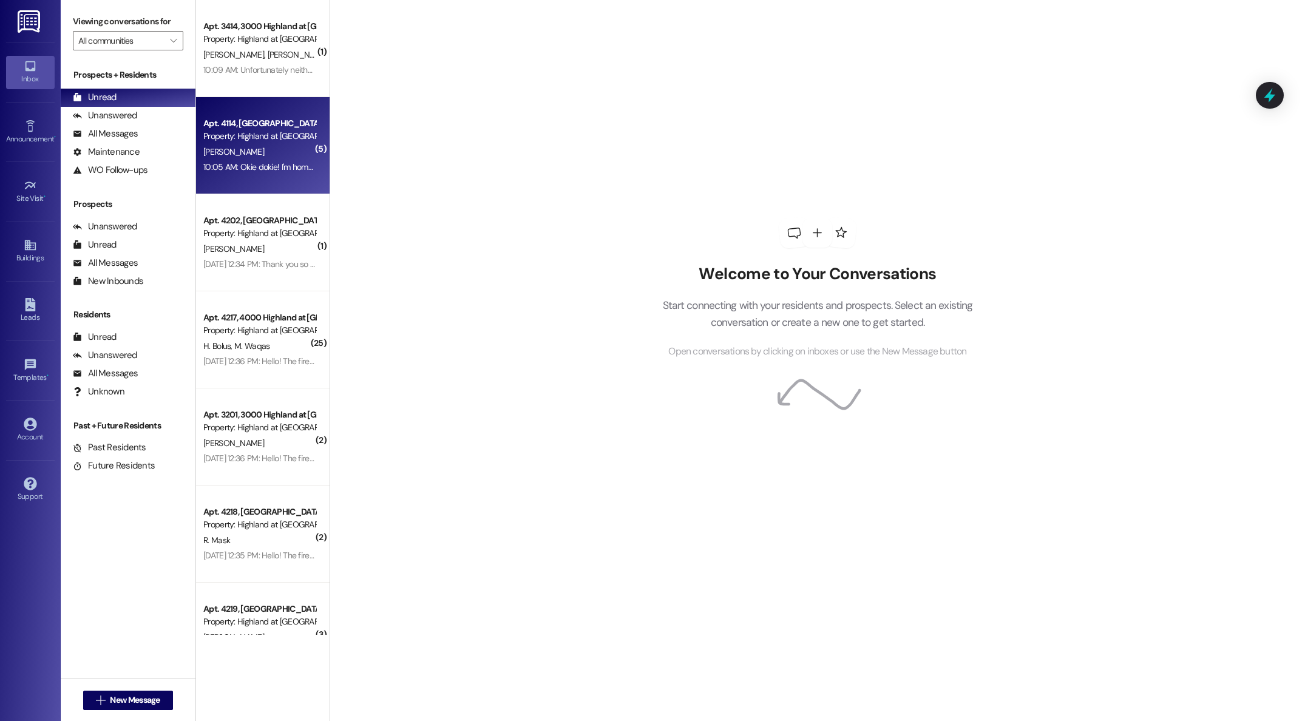
click at [226, 146] on div "[PERSON_NAME]" at bounding box center [259, 151] width 115 height 15
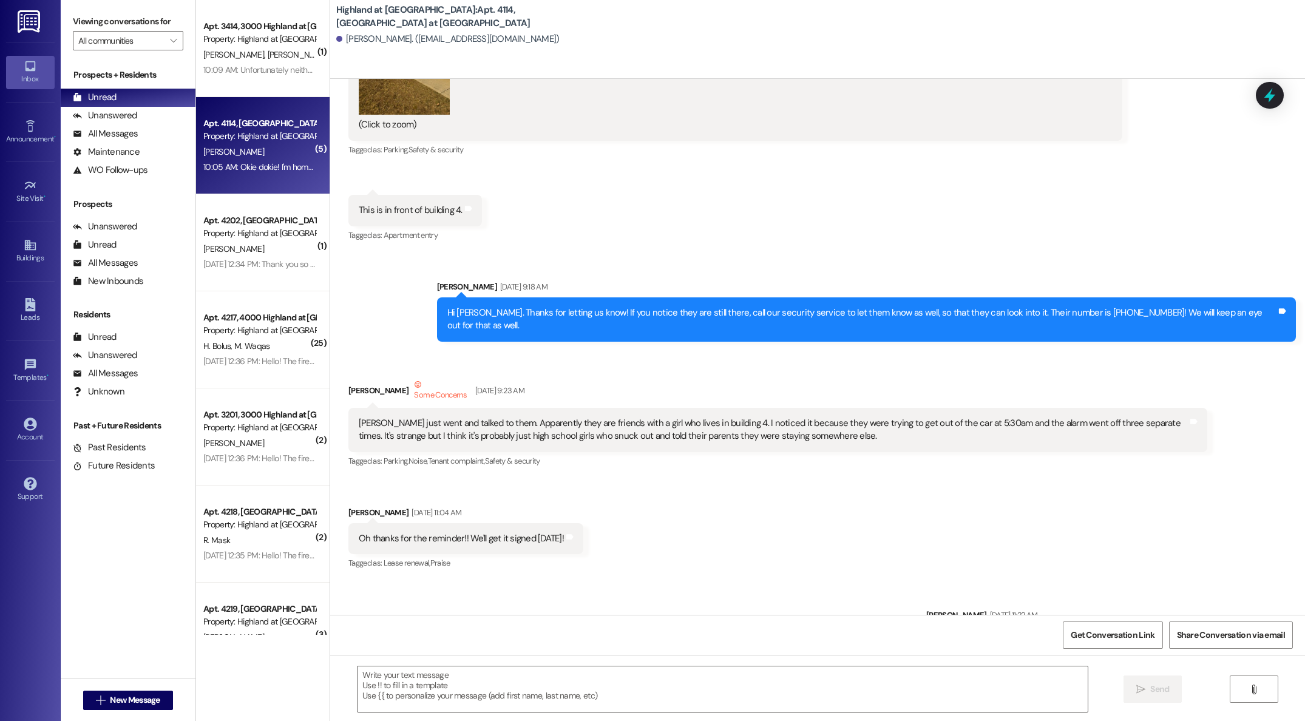
scroll to position [725, 0]
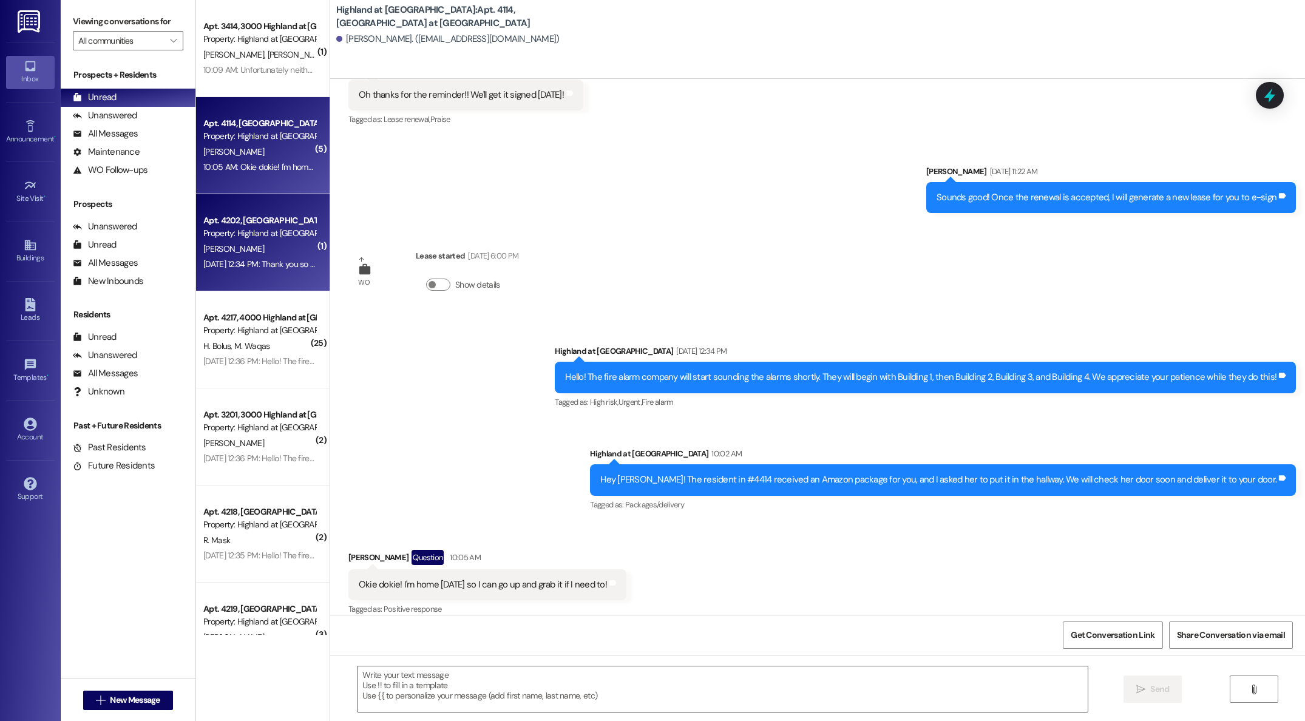
click at [234, 256] on div "[PERSON_NAME]" at bounding box center [259, 249] width 115 height 15
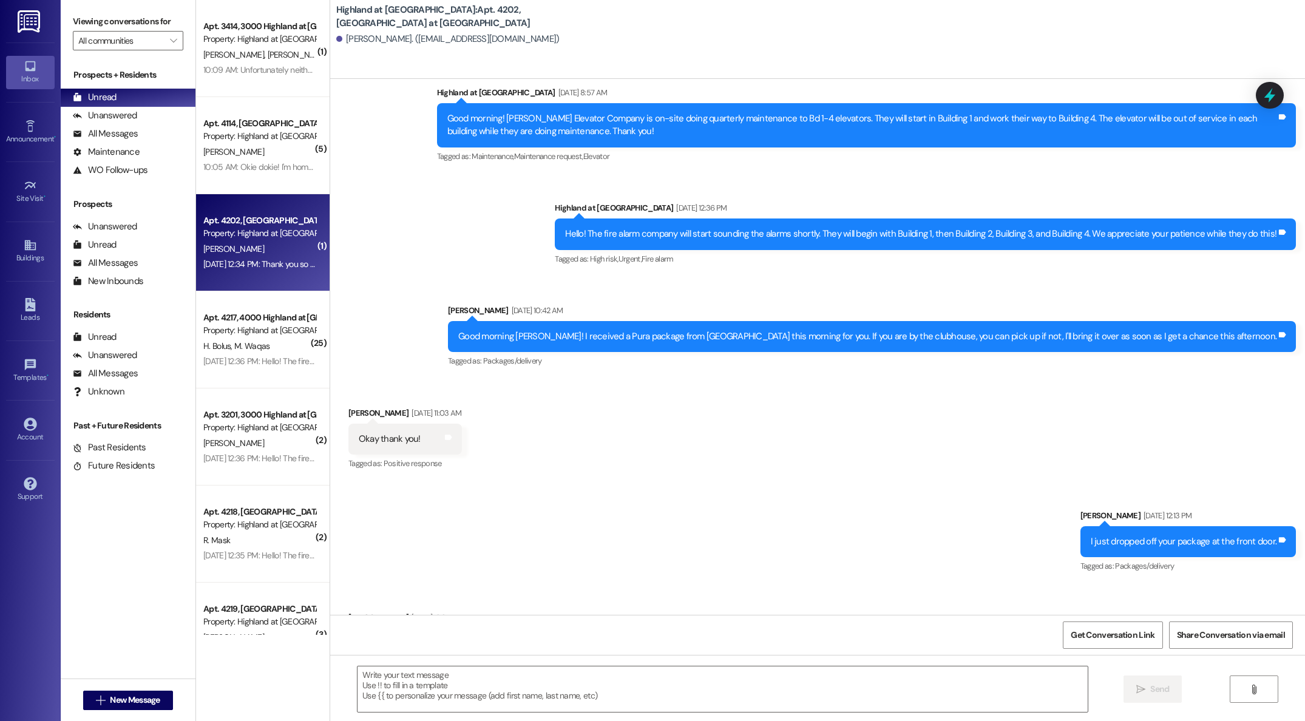
scroll to position [991, 0]
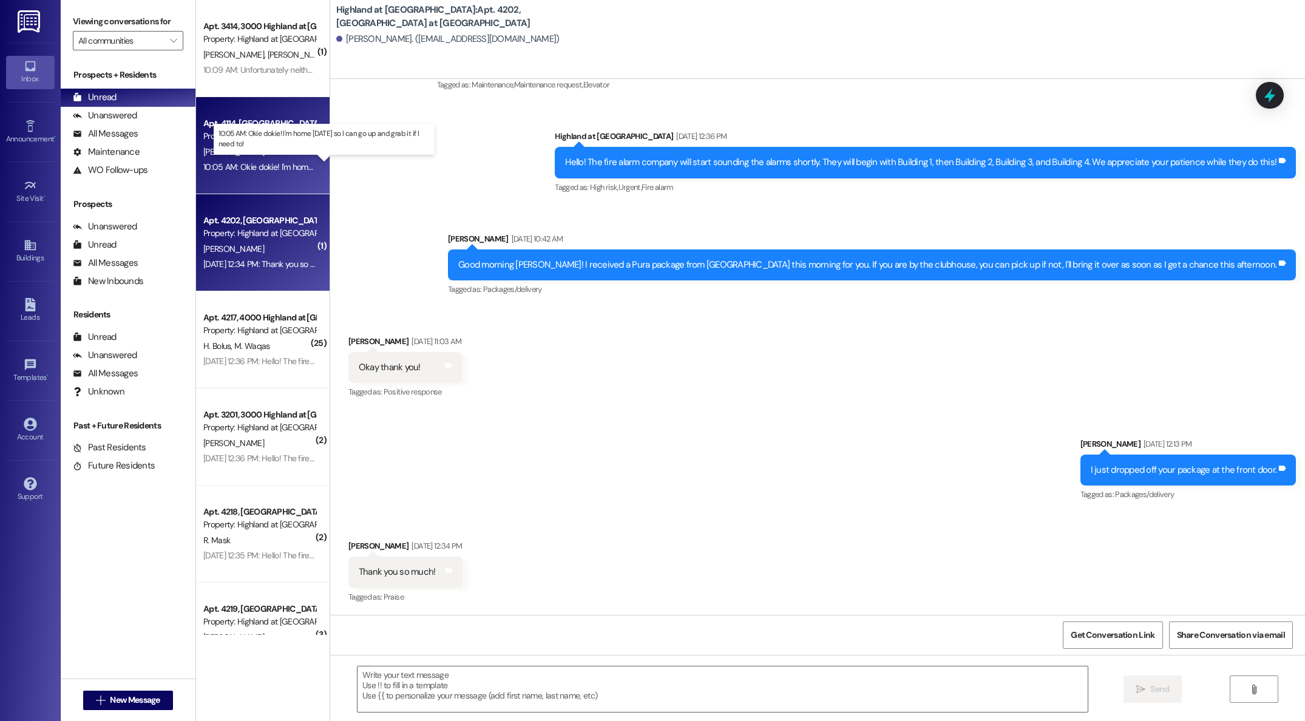
click at [232, 163] on div "10:05 AM: Okie dokie! I'm home [DATE] so I can go up and grab it if I need to! …" at bounding box center [336, 166] width 266 height 11
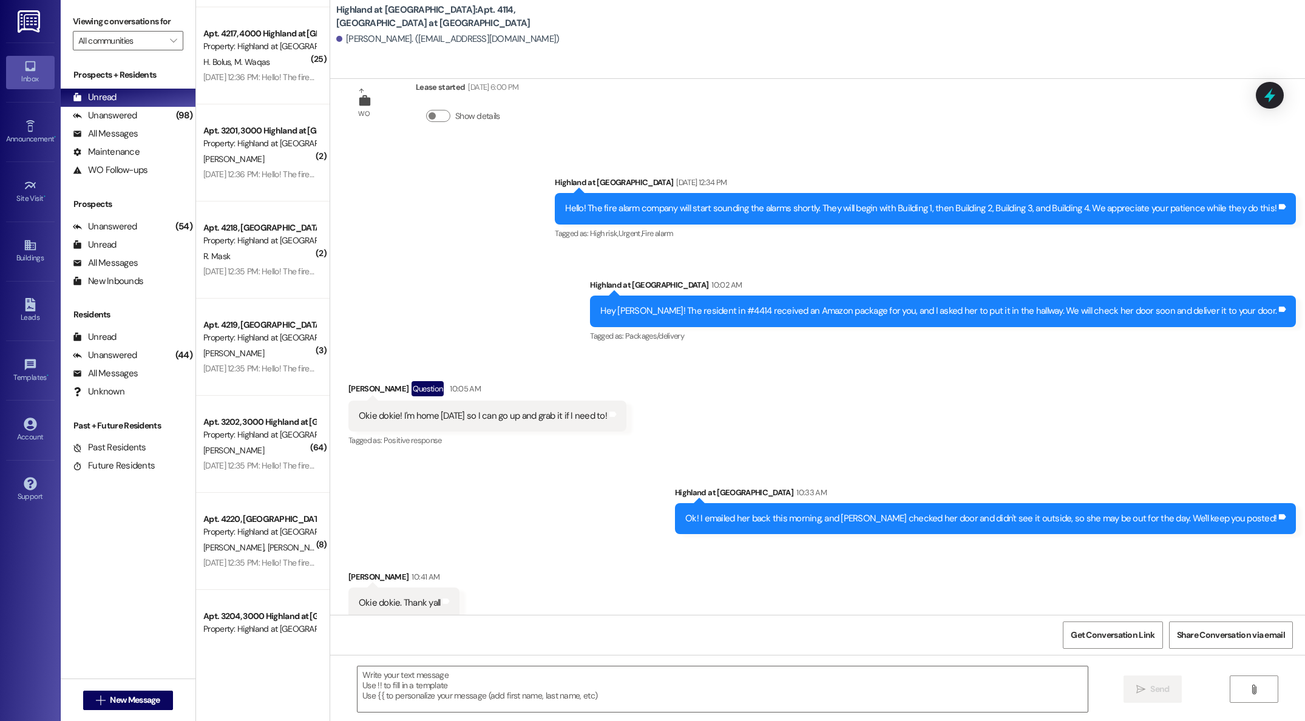
scroll to position [0, 0]
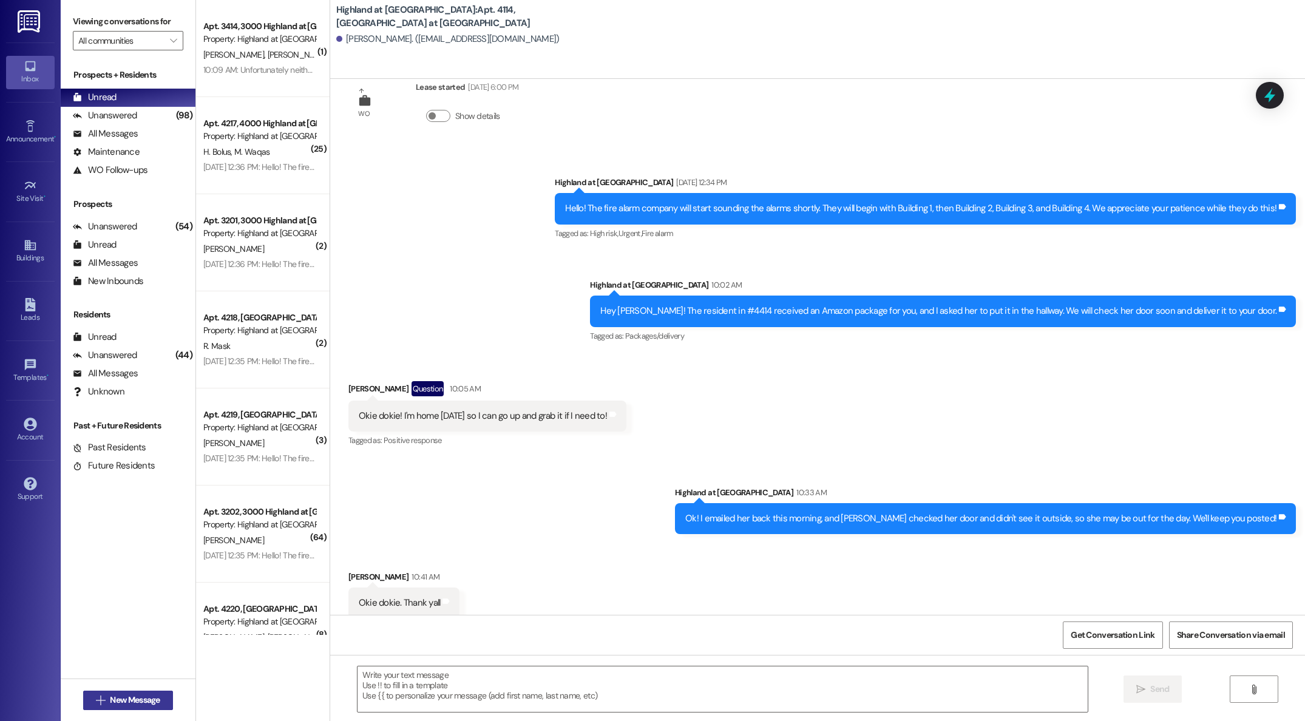
click at [112, 702] on span "New Message" at bounding box center [135, 700] width 50 height 13
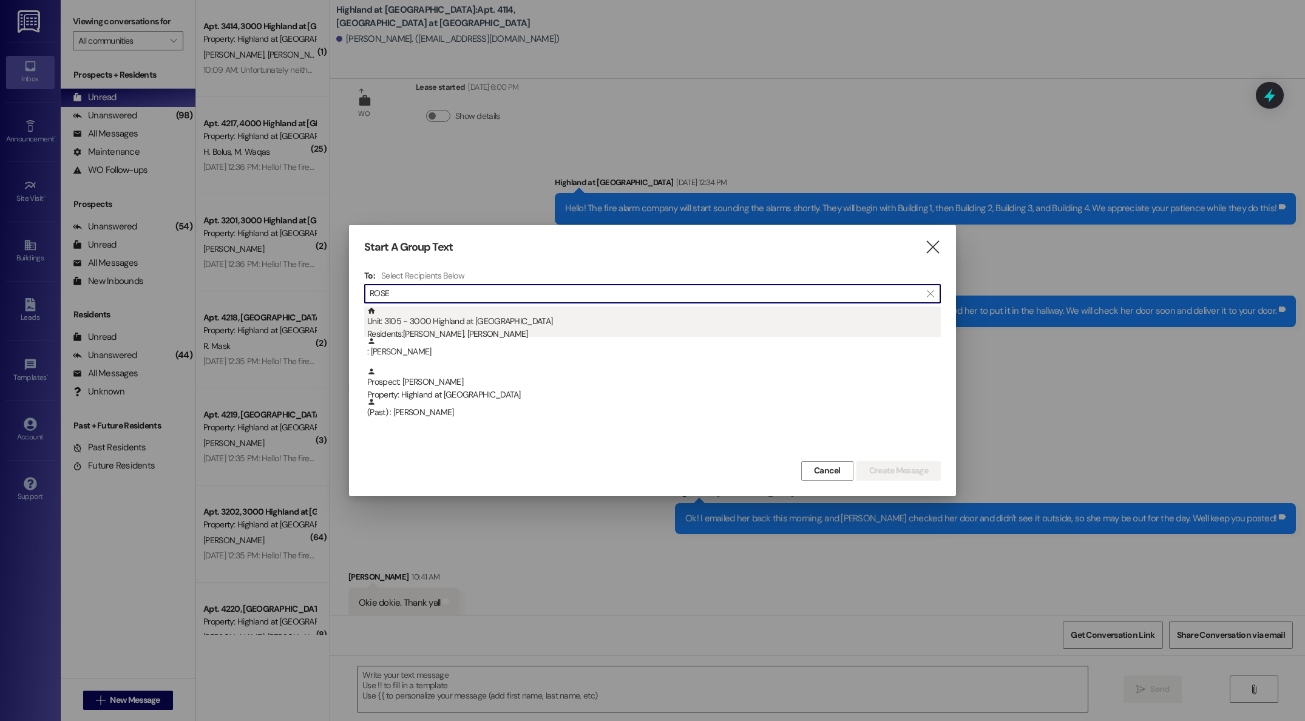
type input "ROSE"
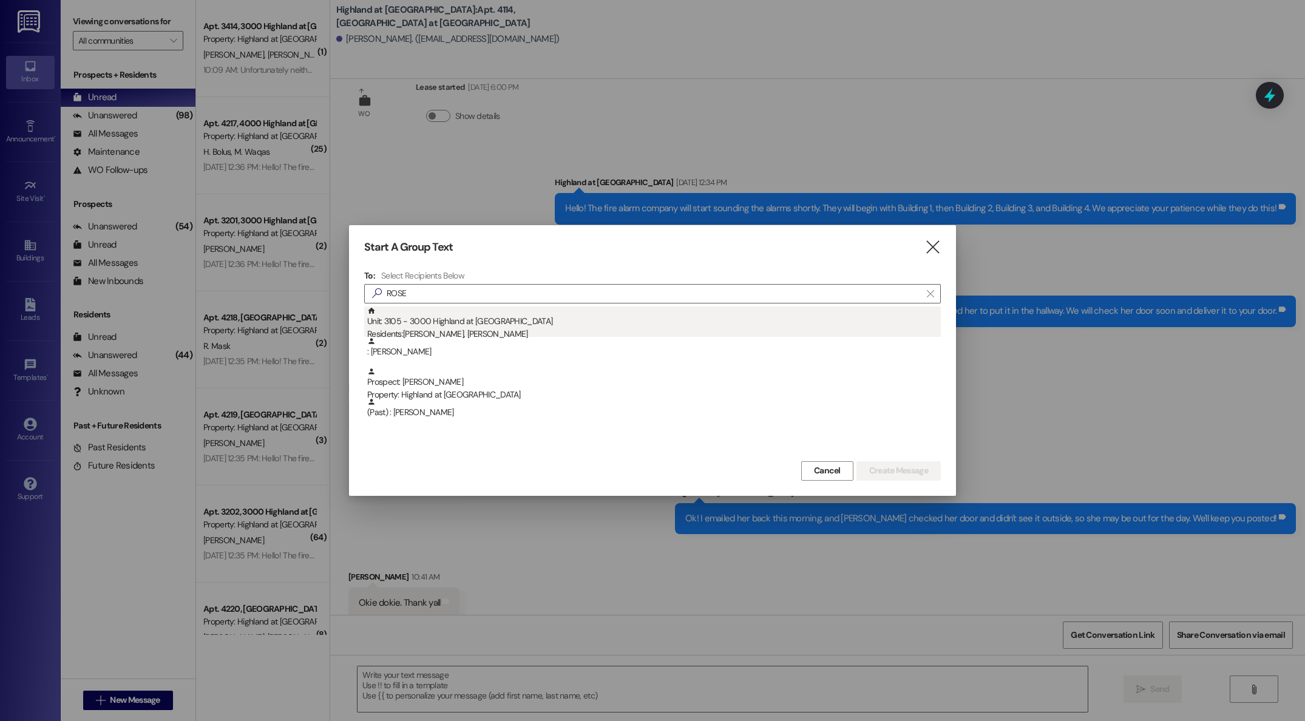
click at [498, 330] on div "Residents: [PERSON_NAME], [PERSON_NAME]" at bounding box center [654, 334] width 574 height 13
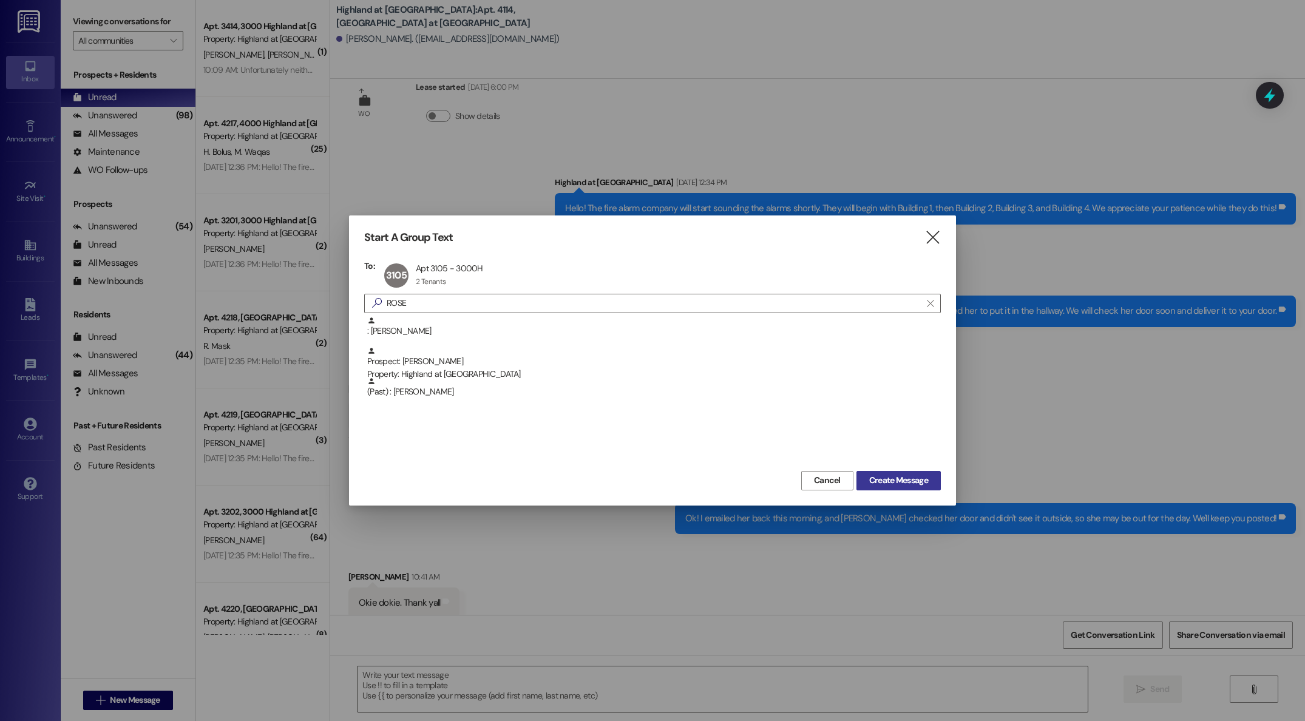
click at [894, 486] on span "Create Message" at bounding box center [898, 480] width 59 height 13
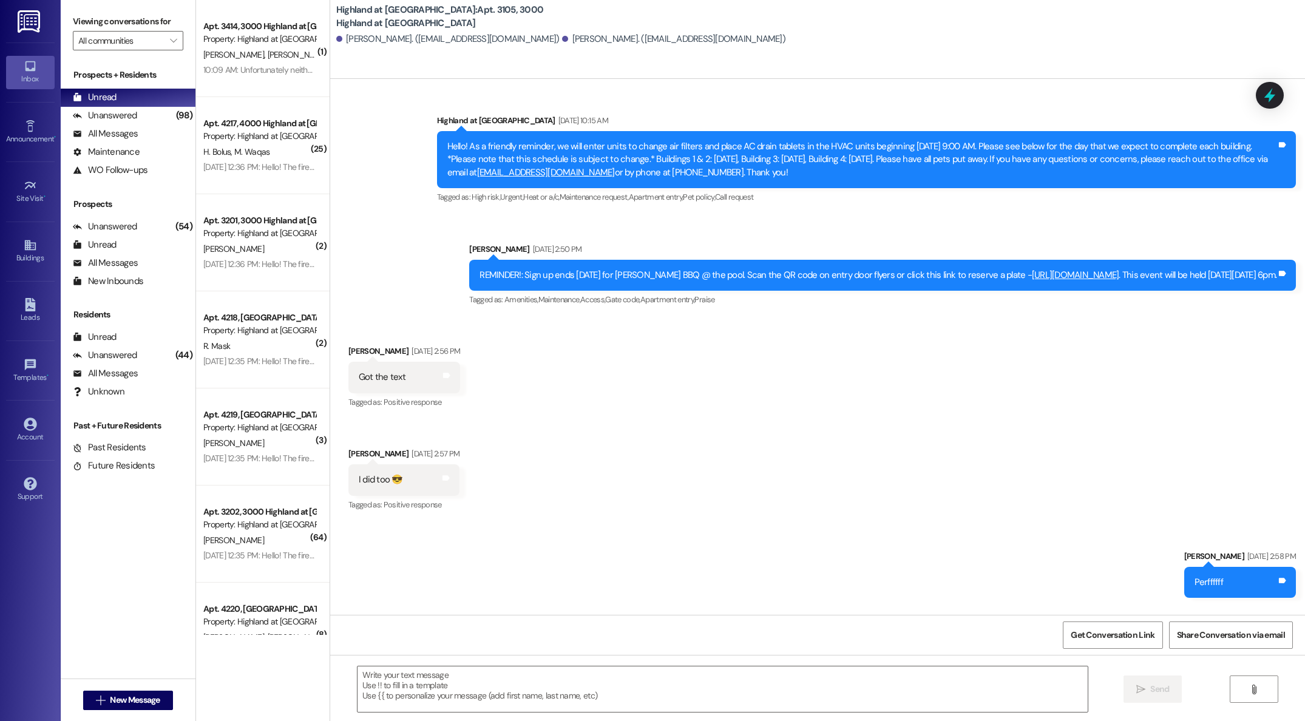
scroll to position [17250, 0]
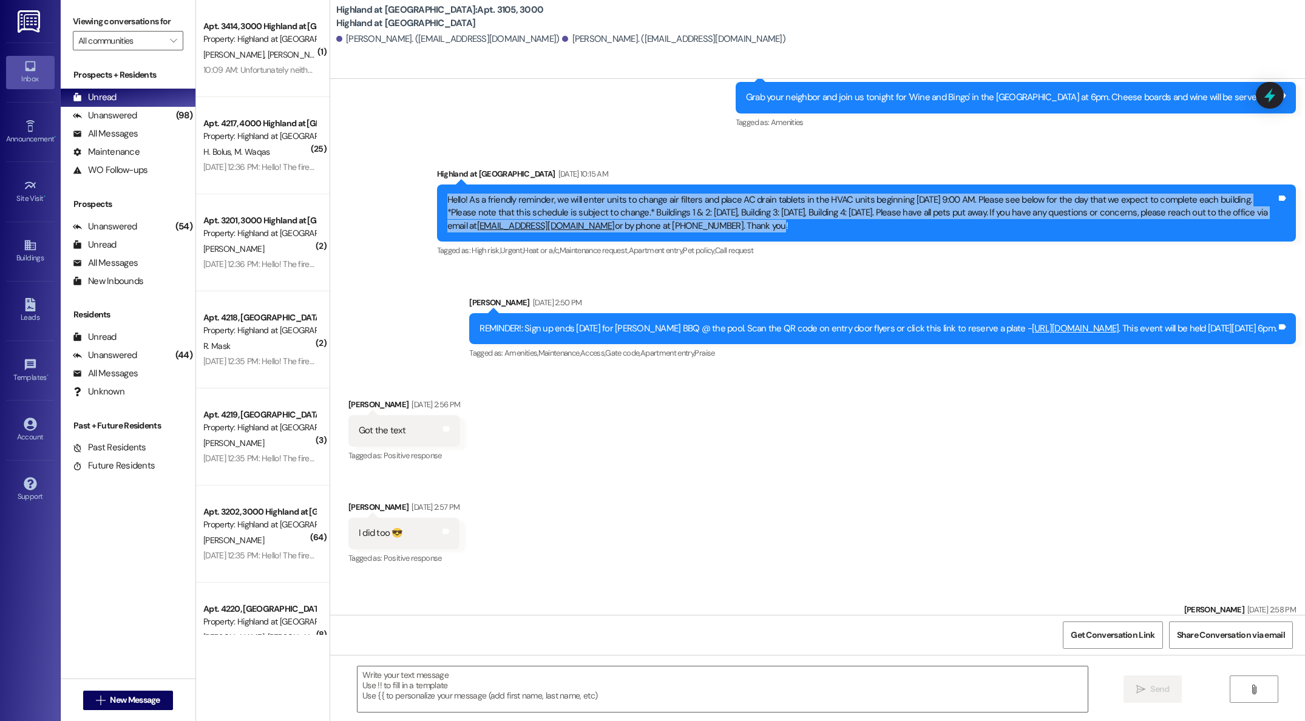
drag, startPoint x: 909, startPoint y: 268, endPoint x: 435, endPoint y: 242, distance: 475.4
click at [437, 242] on div "Hello! As a friendly reminder, we will enter units to change air filters and pl…" at bounding box center [866, 213] width 859 height 57
copy div "Hello! As a friendly reminder, we will enter units to change air filters and pl…"
click at [21, 428] on link "Account" at bounding box center [30, 430] width 49 height 33
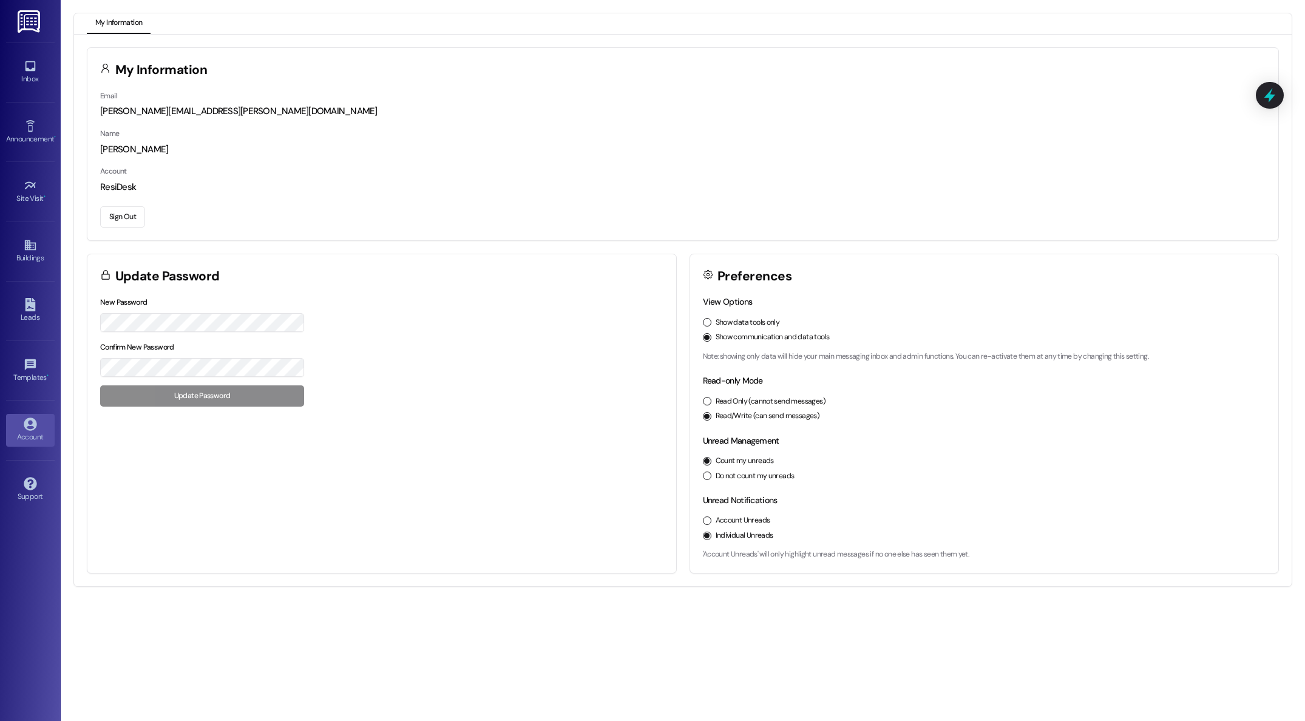
click at [127, 215] on button "Sign Out" at bounding box center [122, 216] width 45 height 21
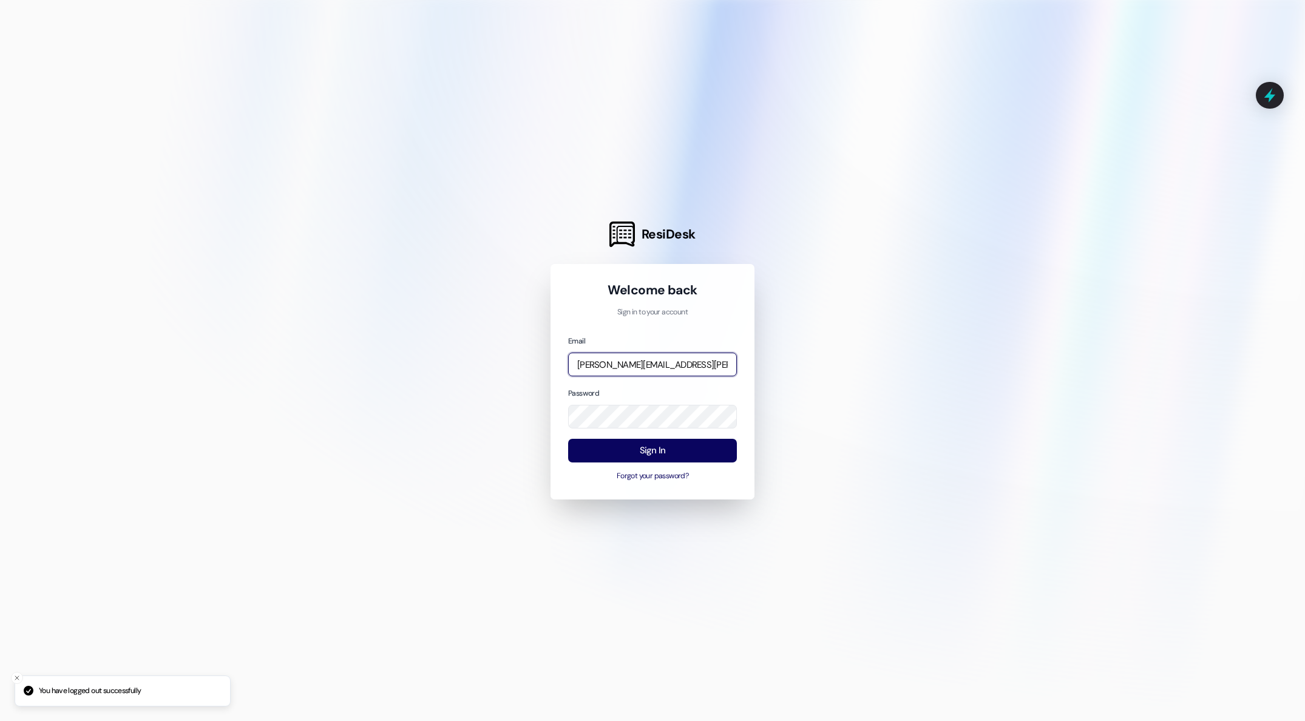
click at [715, 365] on input "[PERSON_NAME][EMAIL_ADDRESS][PERSON_NAME][DOMAIN_NAME]" at bounding box center [652, 365] width 169 height 24
type input "[EMAIL_ADDRESS][DOMAIN_NAME]"
click at [648, 455] on button "Sign In" at bounding box center [652, 451] width 169 height 24
